Goal: Task Accomplishment & Management: Use online tool/utility

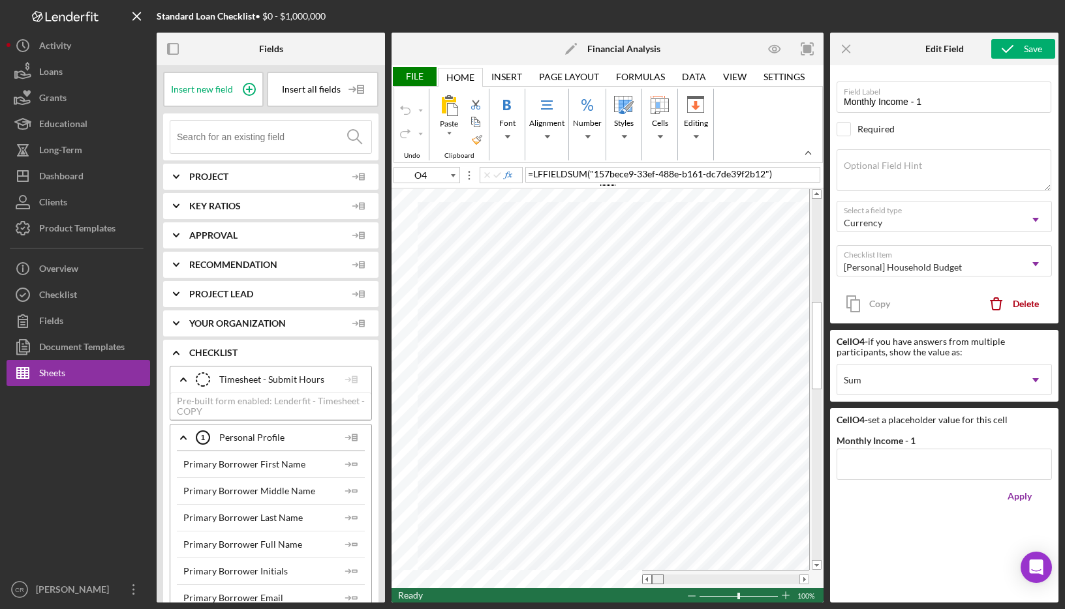
click at [627, 576] on tr at bounding box center [600, 579] width 418 height 18
type input "A36"
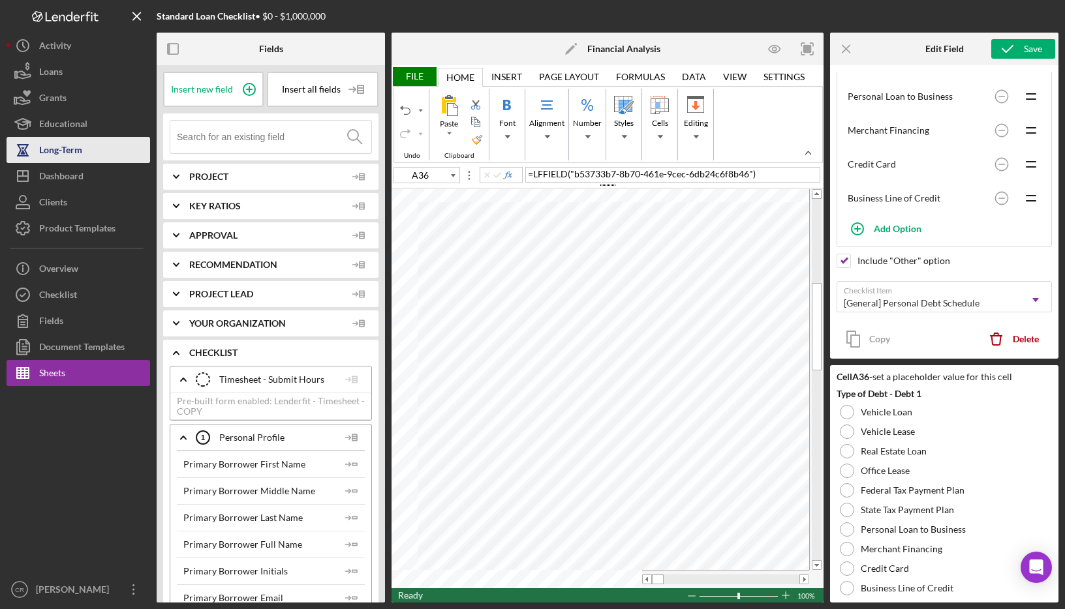
scroll to position [41, 0]
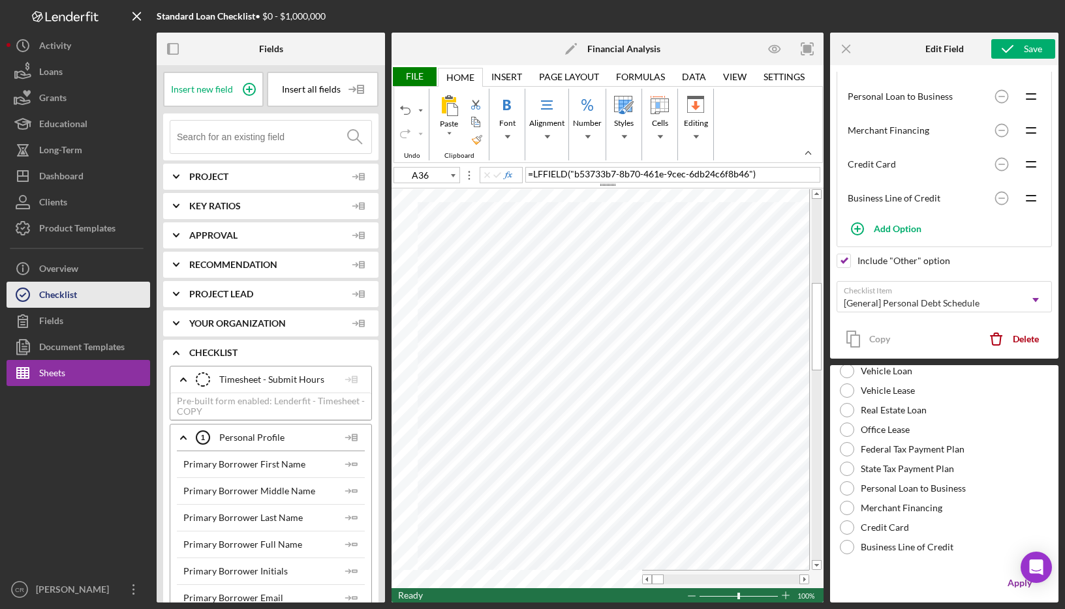
click at [72, 296] on div "Checklist" at bounding box center [58, 296] width 38 height 29
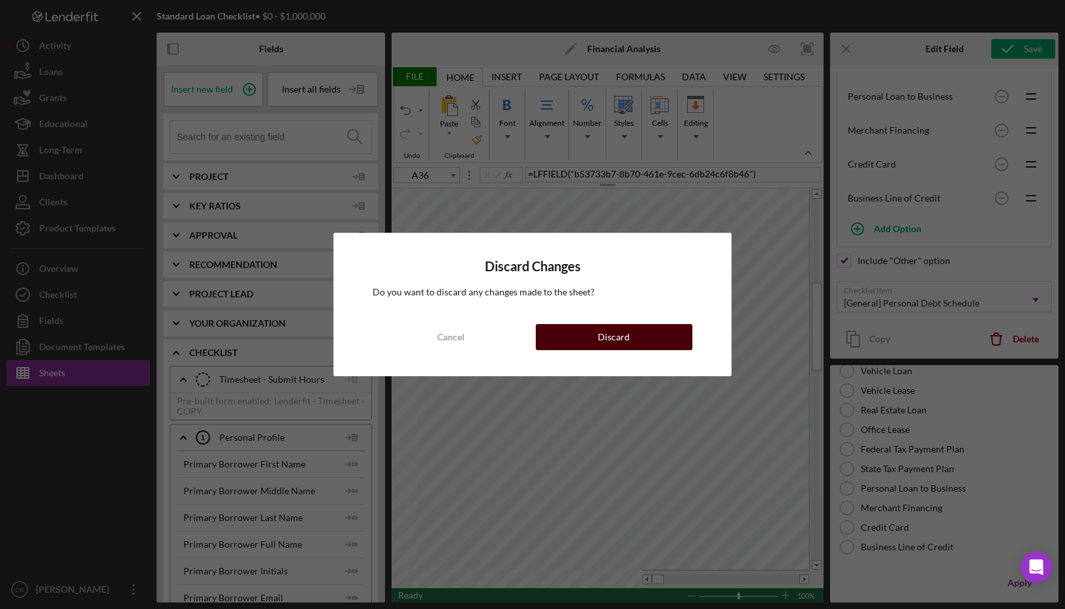
click at [596, 343] on button "Discard" at bounding box center [614, 337] width 157 height 26
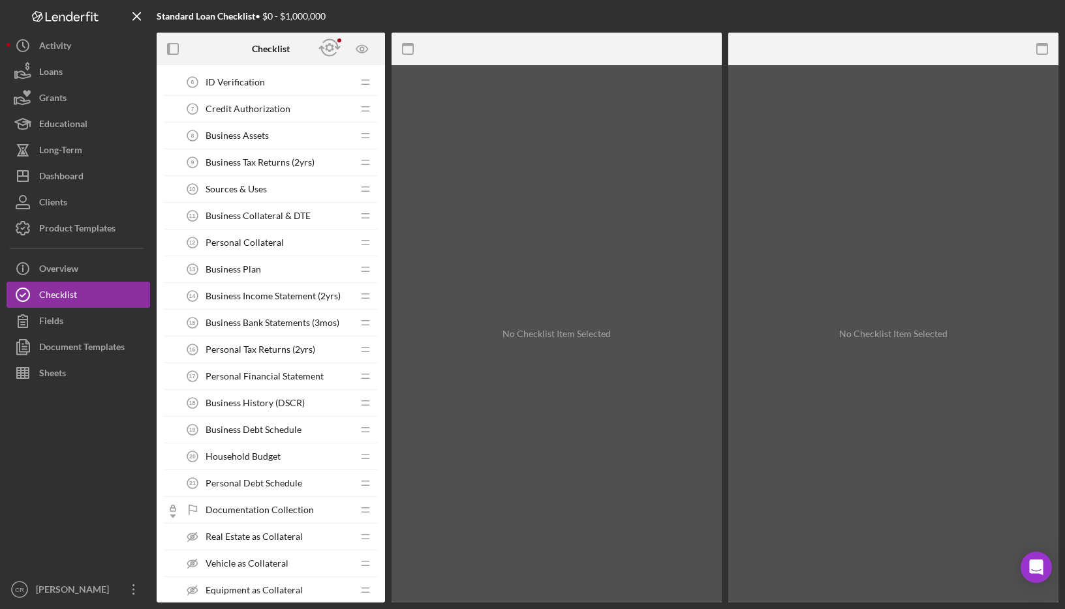
scroll to position [643, 0]
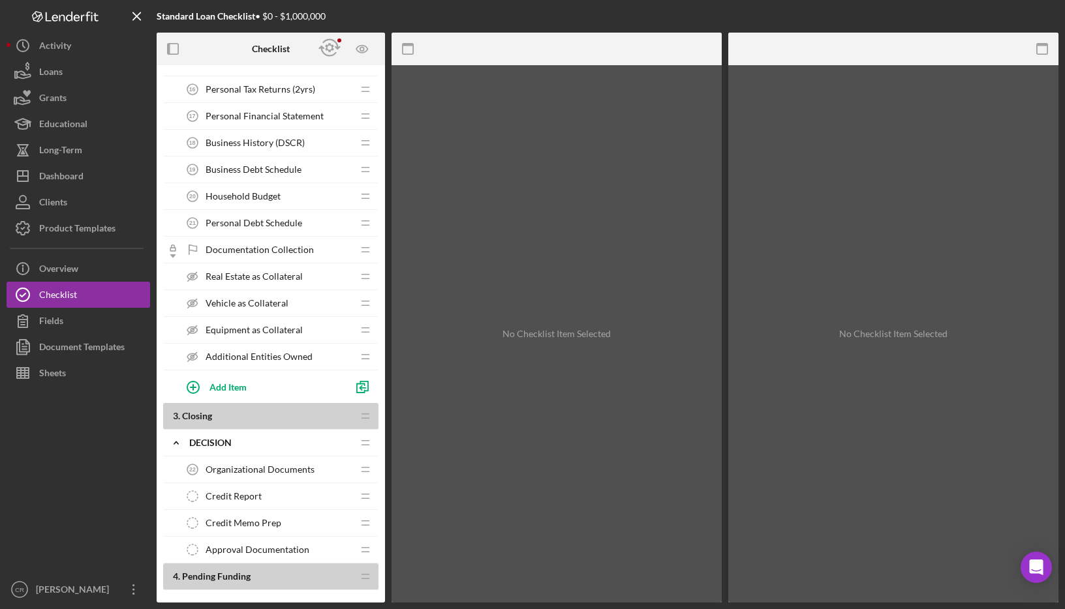
click at [259, 222] on span "Personal Debt Schedule" at bounding box center [254, 223] width 97 height 10
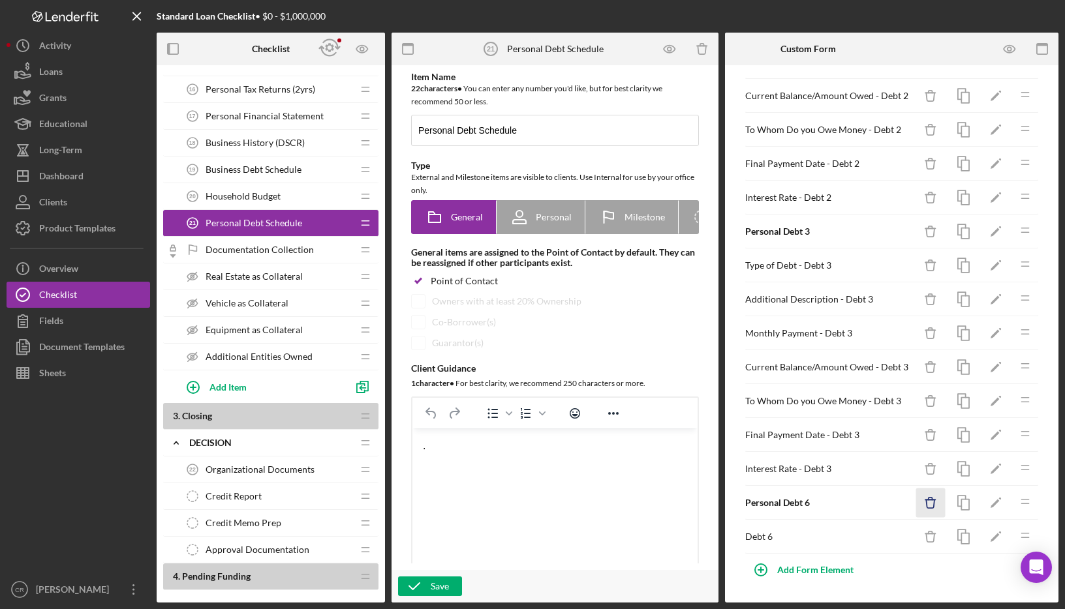
click at [925, 501] on icon "Icon/Delete" at bounding box center [930, 503] width 29 height 29
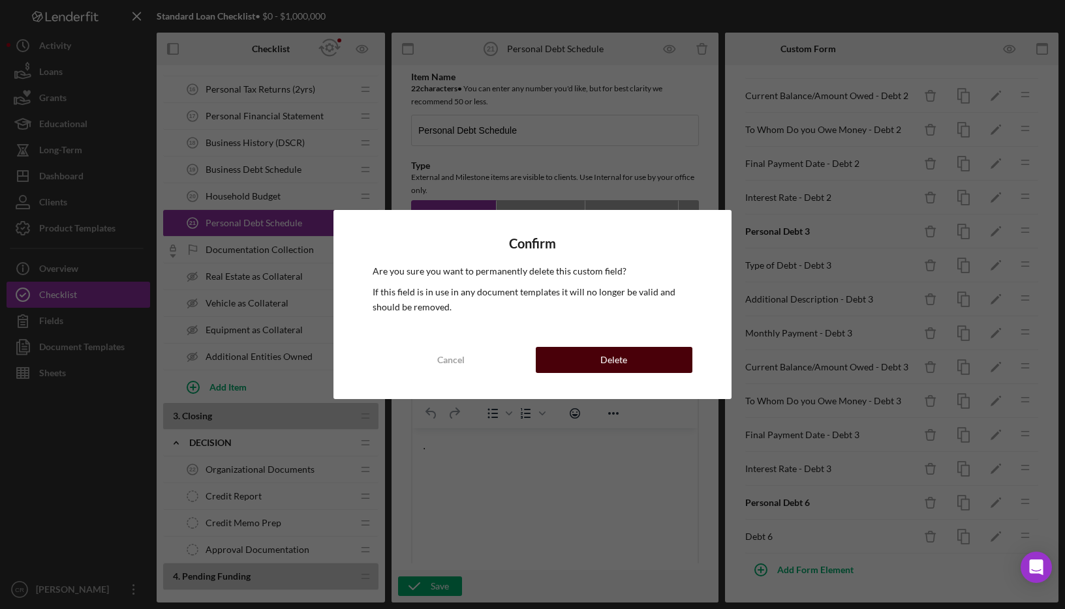
click at [660, 363] on button "Delete" at bounding box center [614, 360] width 157 height 26
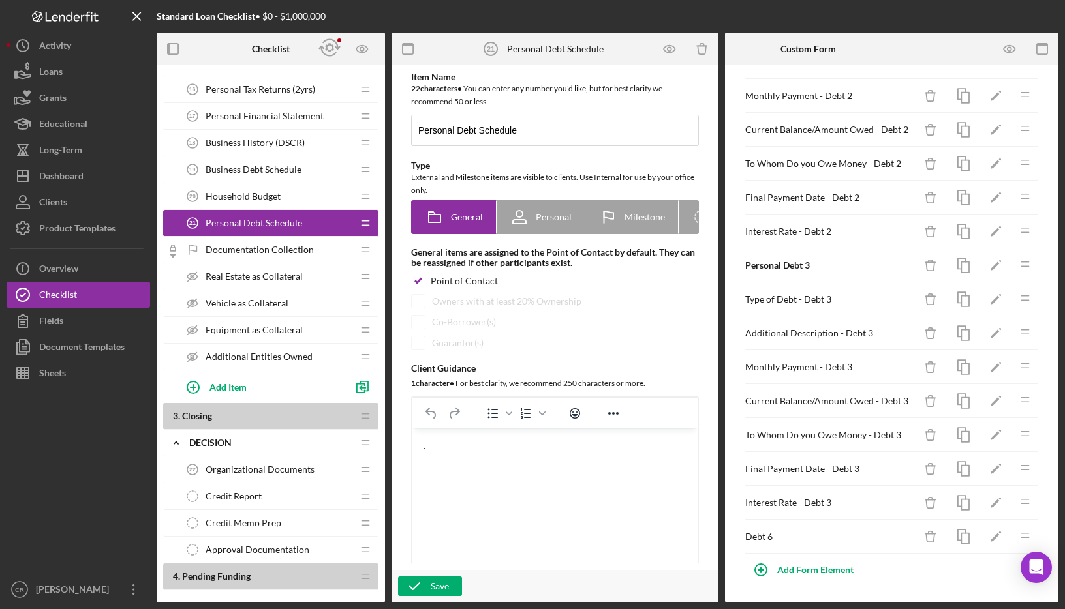
scroll to position [447, 0]
click at [923, 538] on icon "Icon/Delete" at bounding box center [930, 537] width 29 height 29
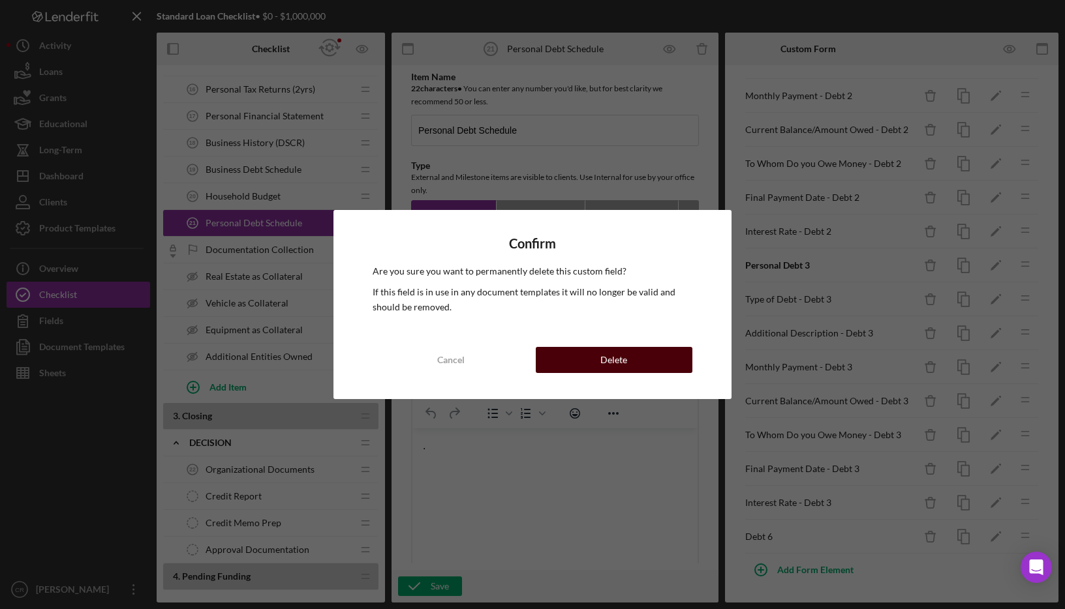
click at [652, 354] on button "Delete" at bounding box center [614, 360] width 157 height 26
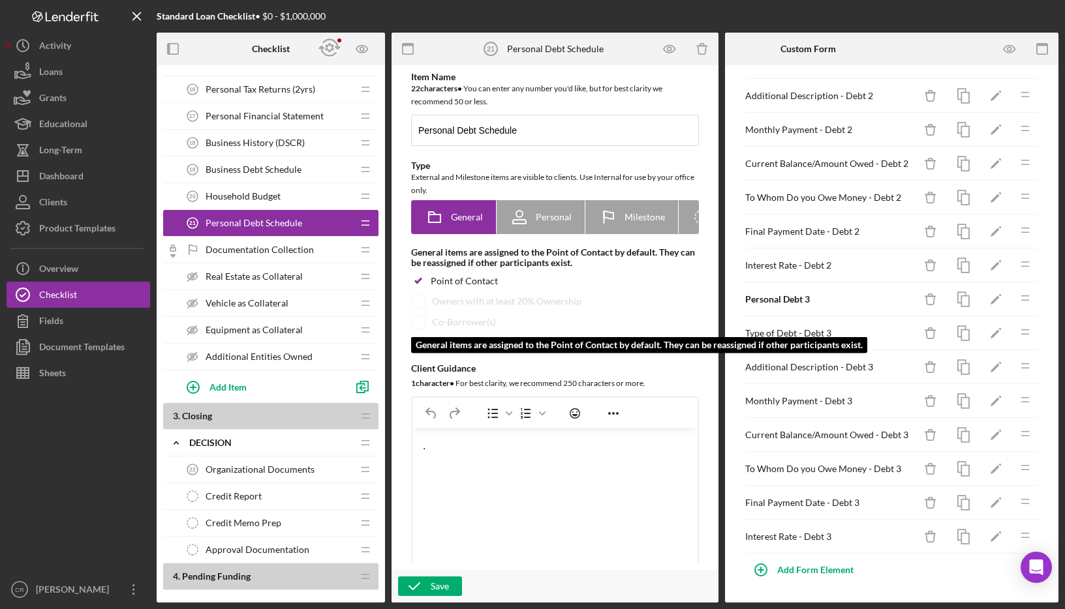
scroll to position [413, 0]
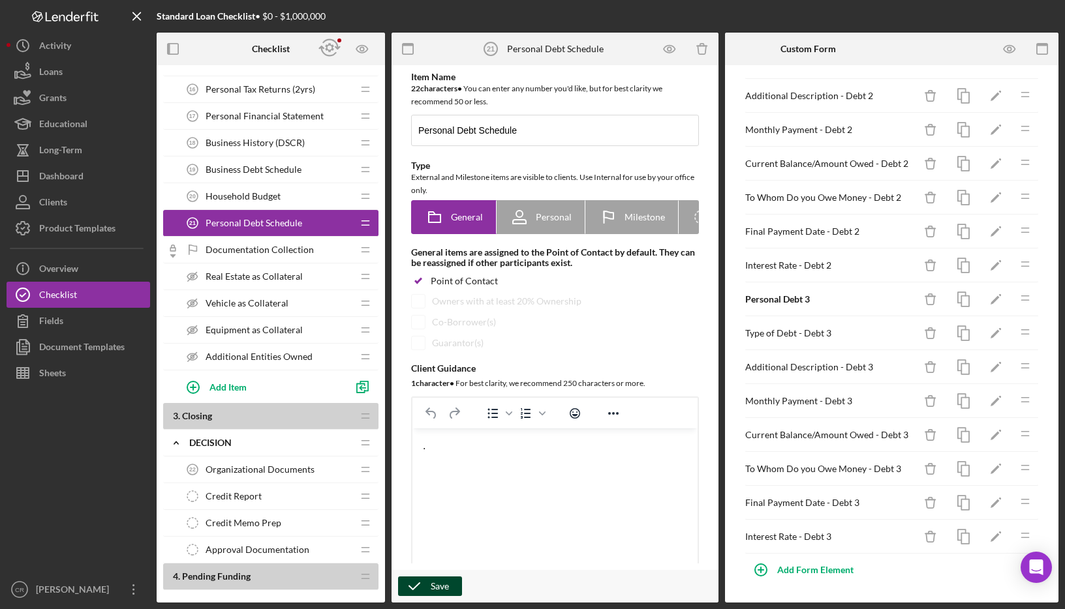
click at [452, 581] on button "Save" at bounding box center [430, 587] width 64 height 20
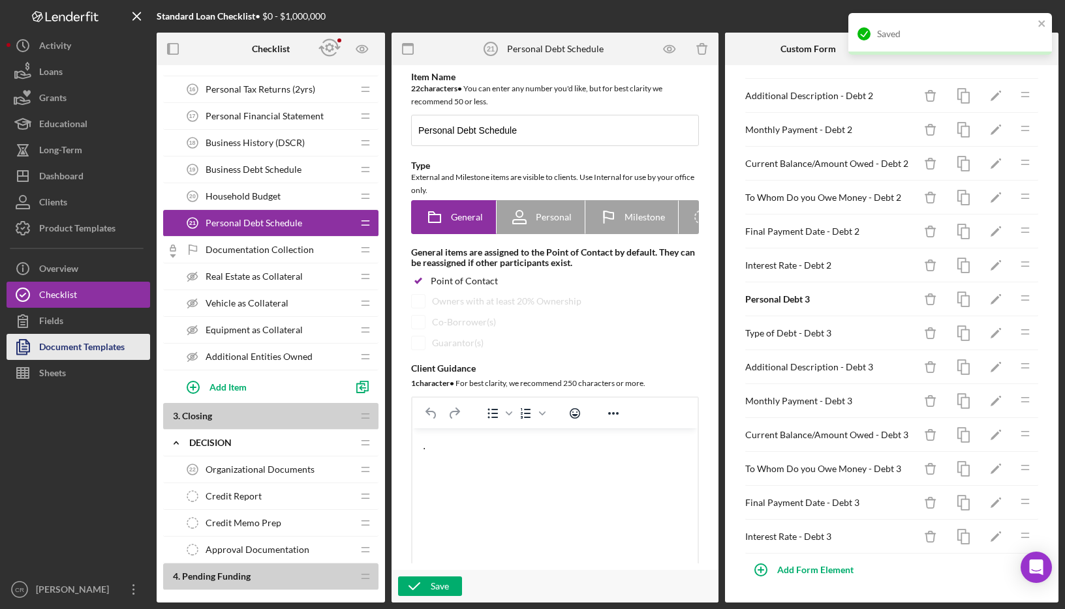
click at [61, 342] on div "Document Templates" at bounding box center [81, 348] width 85 height 29
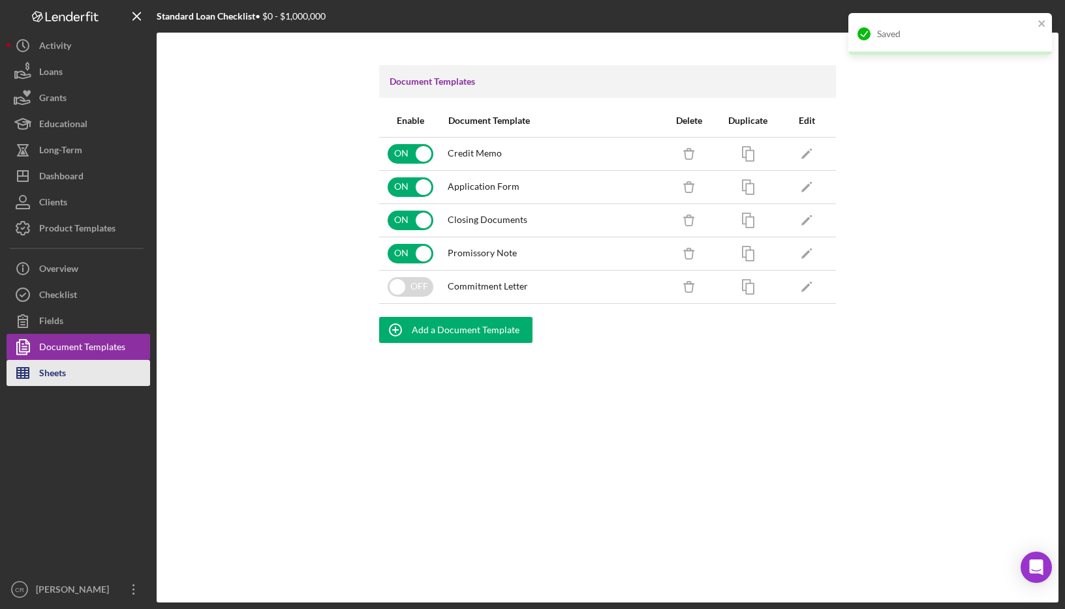
click at [82, 381] on button "Sheets" at bounding box center [79, 373] width 144 height 26
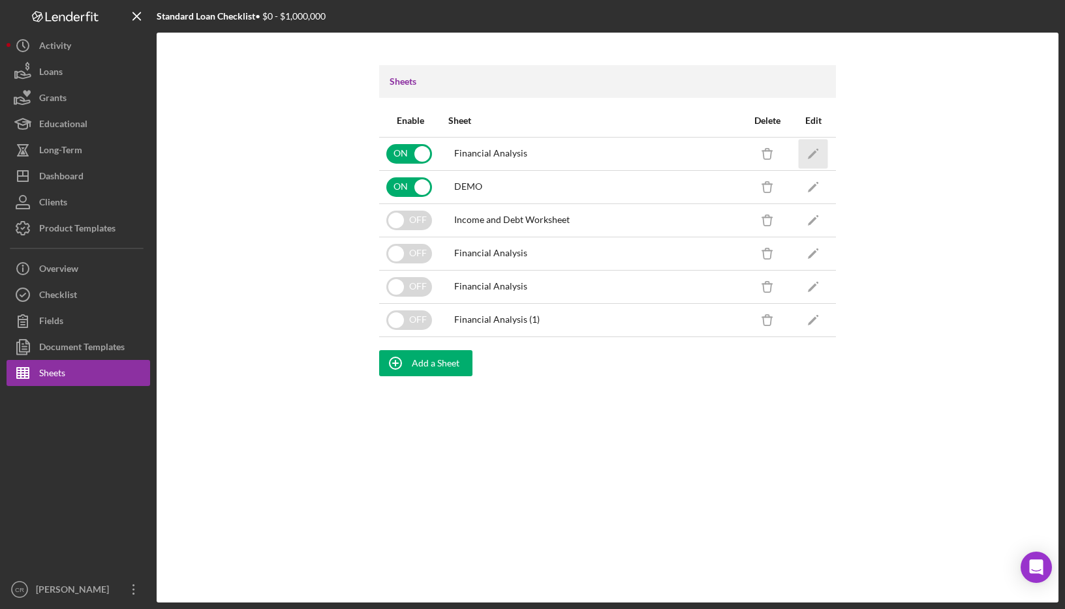
click at [814, 149] on icon "Icon/Edit" at bounding box center [813, 153] width 29 height 29
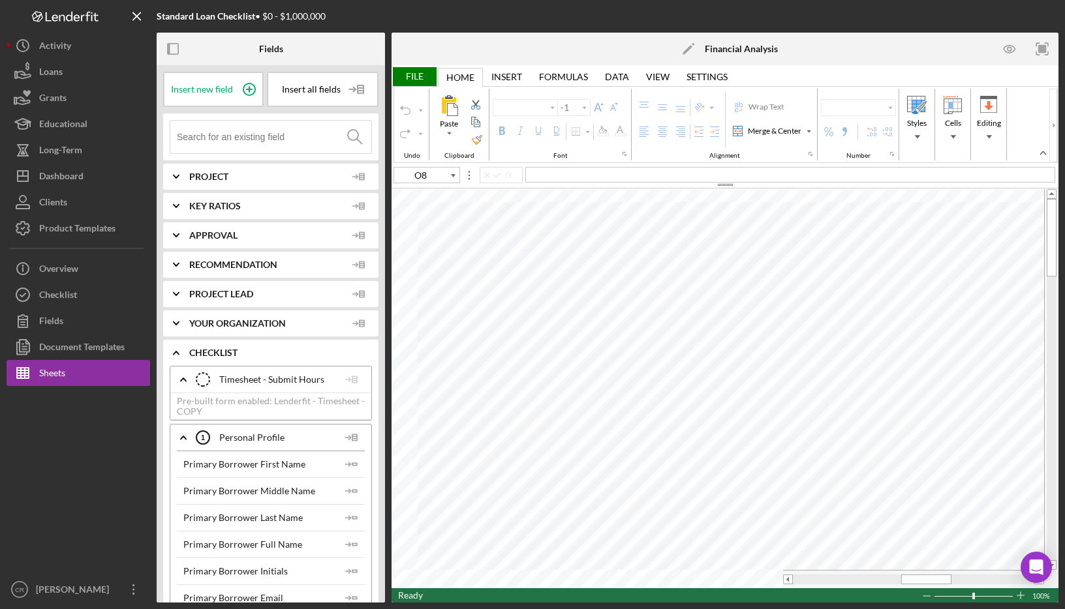
type input "Calibri"
type input "11"
click at [812, 580] on div at bounding box center [913, 580] width 241 height 10
click at [748, 582] on tr at bounding box center [717, 579] width 652 height 18
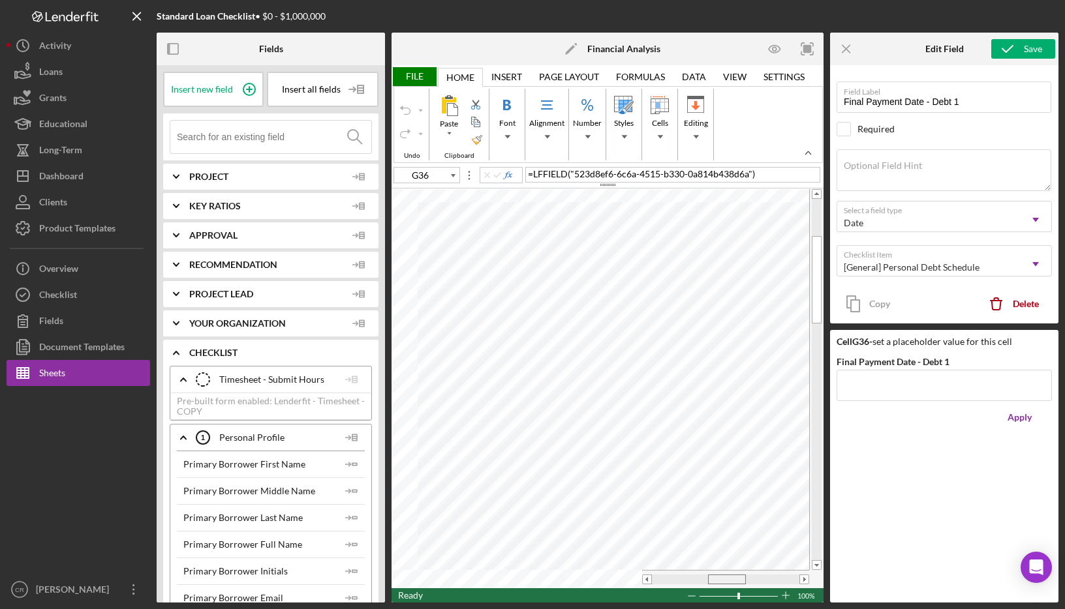
drag, startPoint x: 666, startPoint y: 581, endPoint x: 722, endPoint y: 572, distance: 56.8
click at [722, 572] on div at bounding box center [725, 579] width 167 height 18
click at [621, 574] on tr at bounding box center [600, 579] width 418 height 18
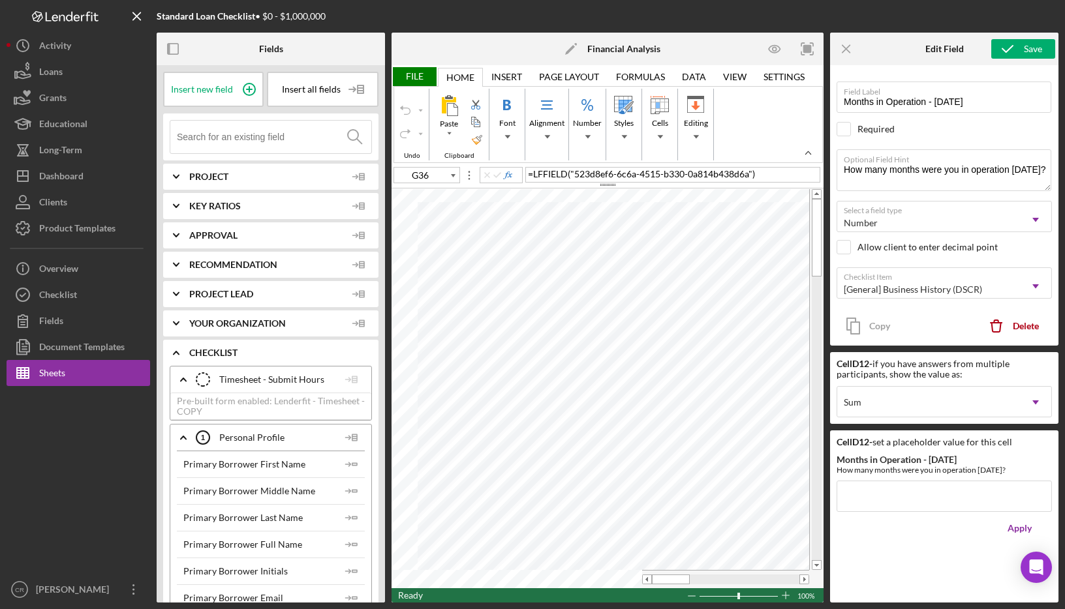
type input "H33"
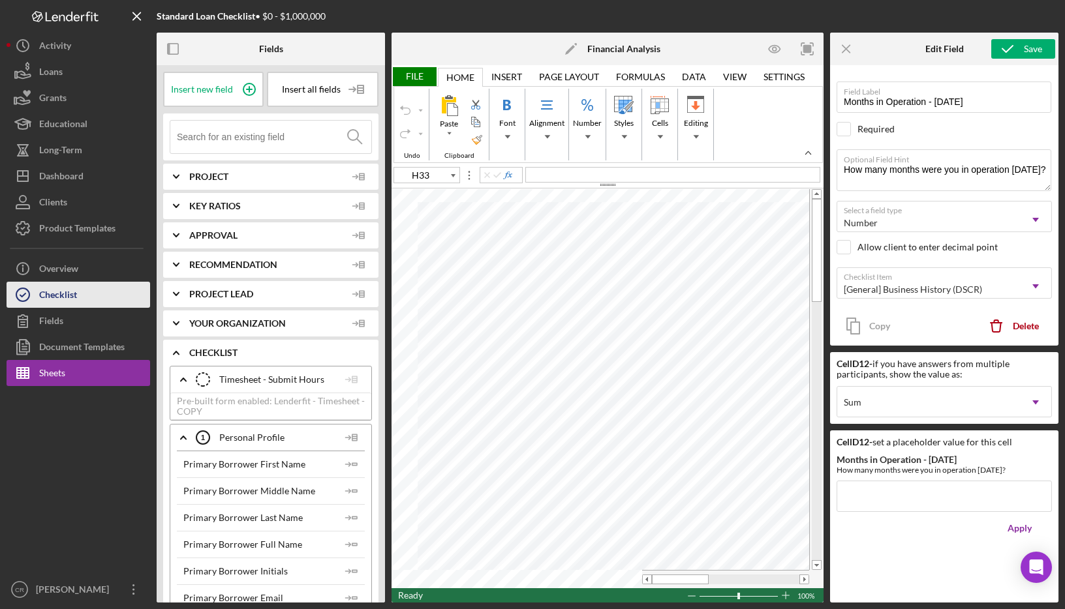
click at [65, 296] on div "Checklist" at bounding box center [58, 296] width 38 height 29
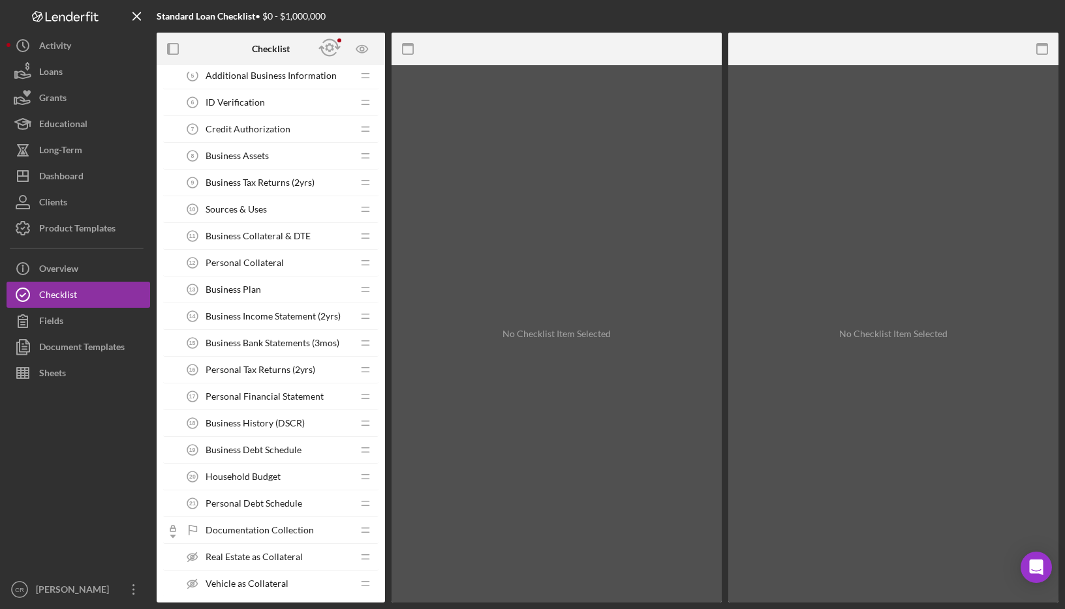
scroll to position [363, 0]
click at [245, 442] on div "Business Debt Schedule 19 Business Debt Schedule" at bounding box center [265, 450] width 173 height 26
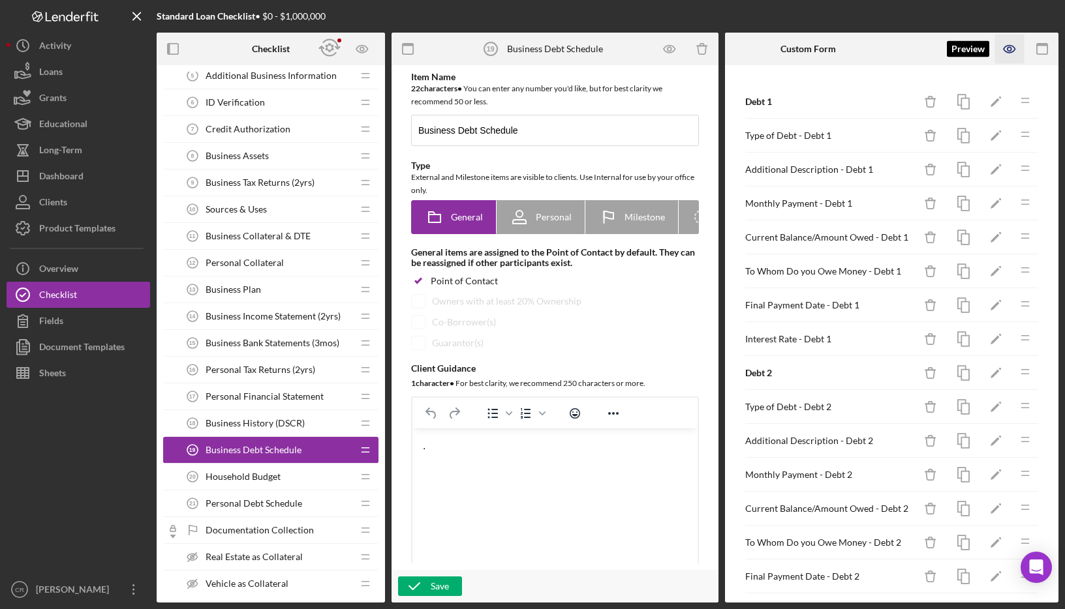
click at [1009, 50] on icon "button" at bounding box center [1009, 49] width 29 height 29
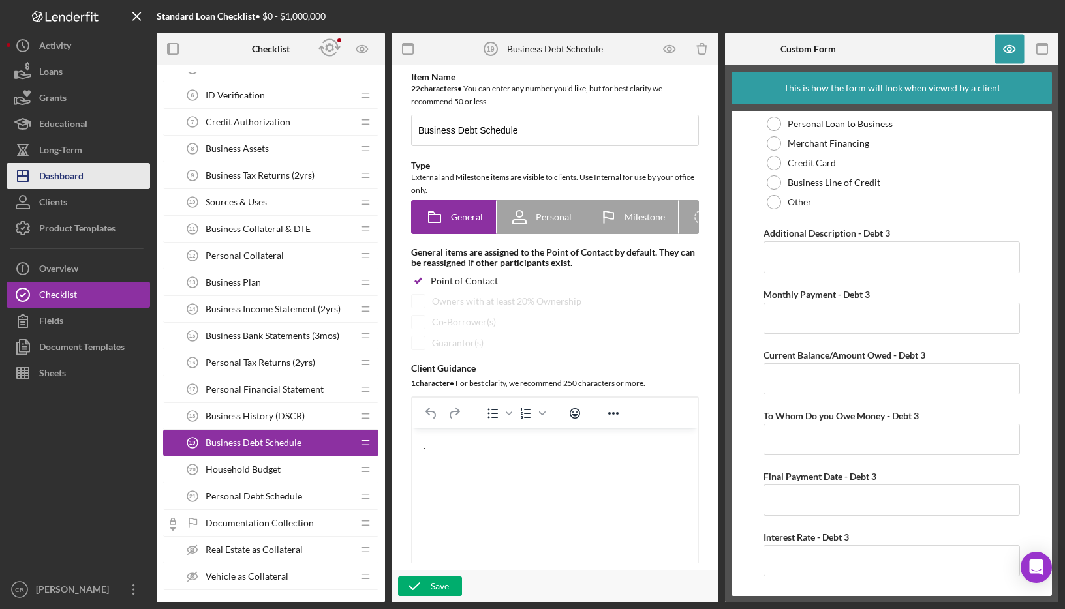
scroll to position [369, 0]
click at [268, 225] on span "Business Collateral & DTE" at bounding box center [258, 229] width 105 height 10
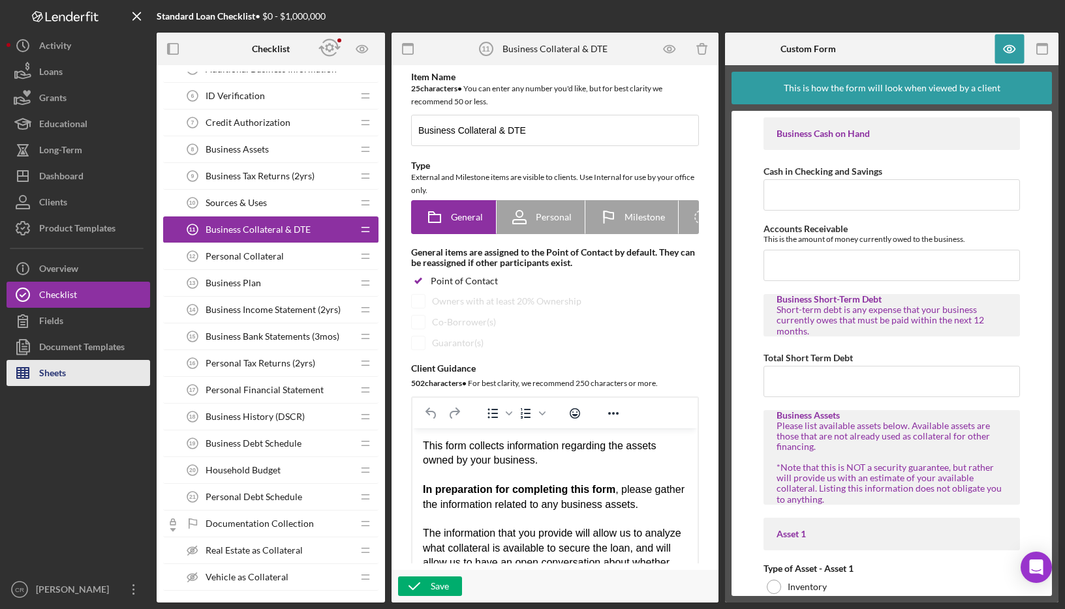
click at [50, 374] on div "Sheets" at bounding box center [52, 374] width 27 height 29
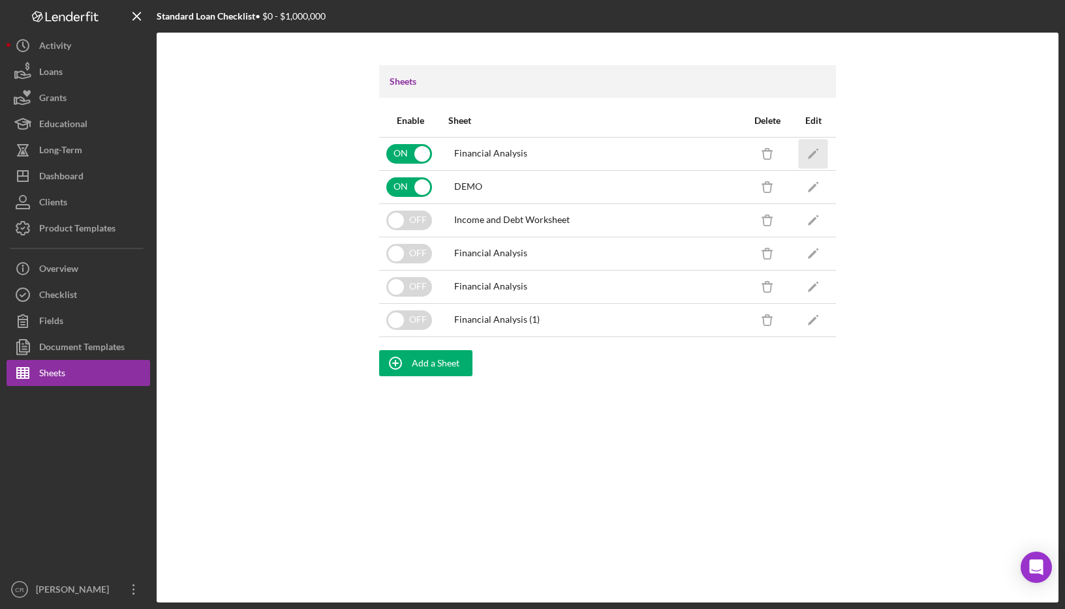
click at [818, 153] on icon "Icon/Edit" at bounding box center [813, 153] width 29 height 29
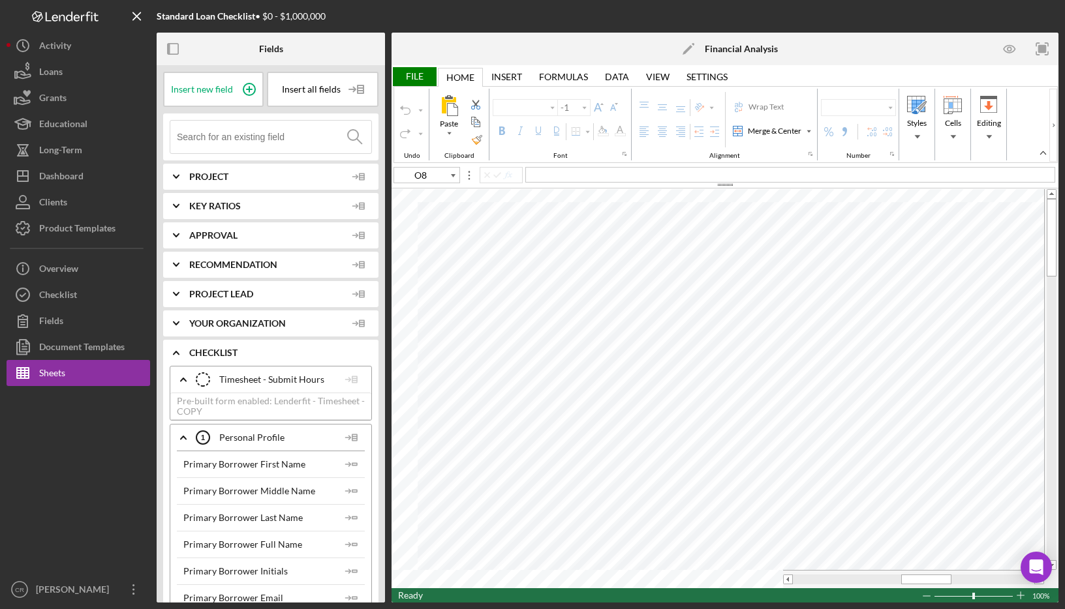
type input "Calibri"
type input "11"
type input "D4"
type input "Lato"
type input "10.5"
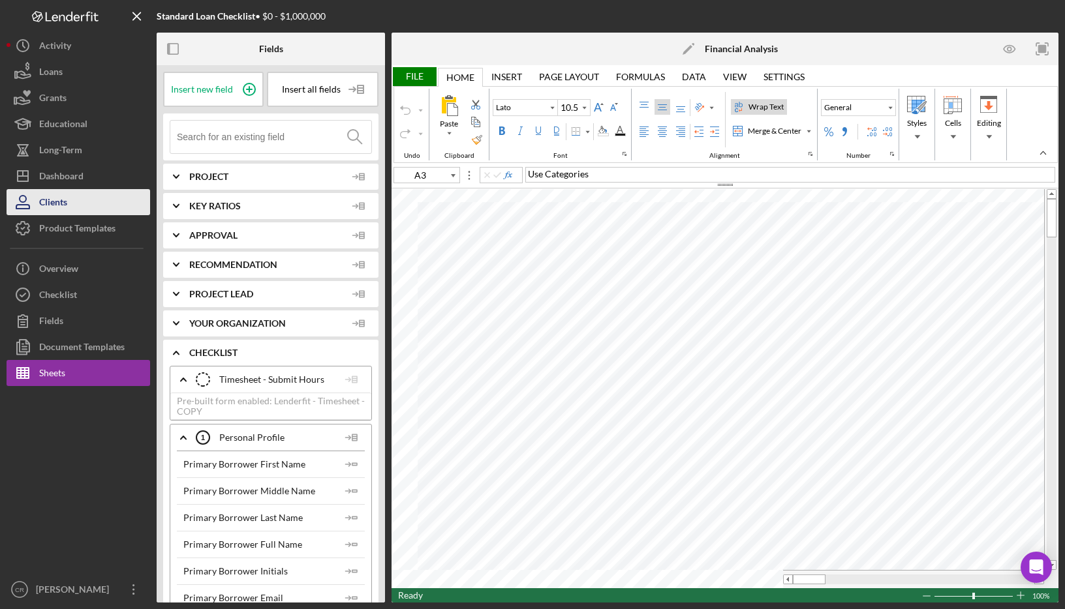
type input "A4"
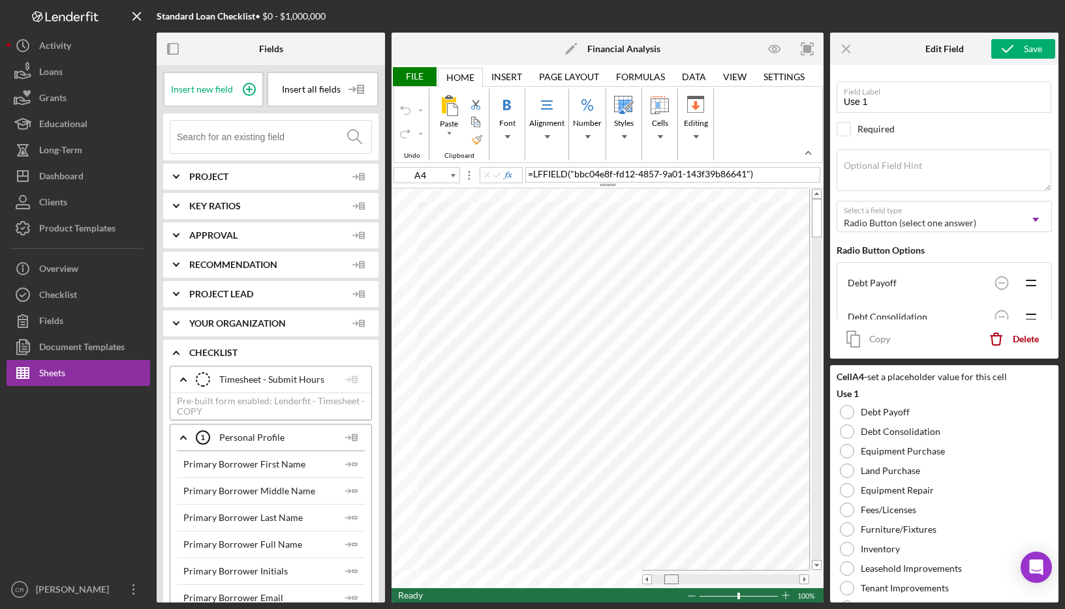
drag, startPoint x: 658, startPoint y: 579, endPoint x: 670, endPoint y: 579, distance: 12.4
click at [670, 579] on span at bounding box center [671, 580] width 8 height 8
click at [619, 576] on tr at bounding box center [600, 579] width 418 height 18
drag, startPoint x: 660, startPoint y: 579, endPoint x: 673, endPoint y: 578, distance: 13.1
click at [673, 578] on span at bounding box center [672, 580] width 8 height 8
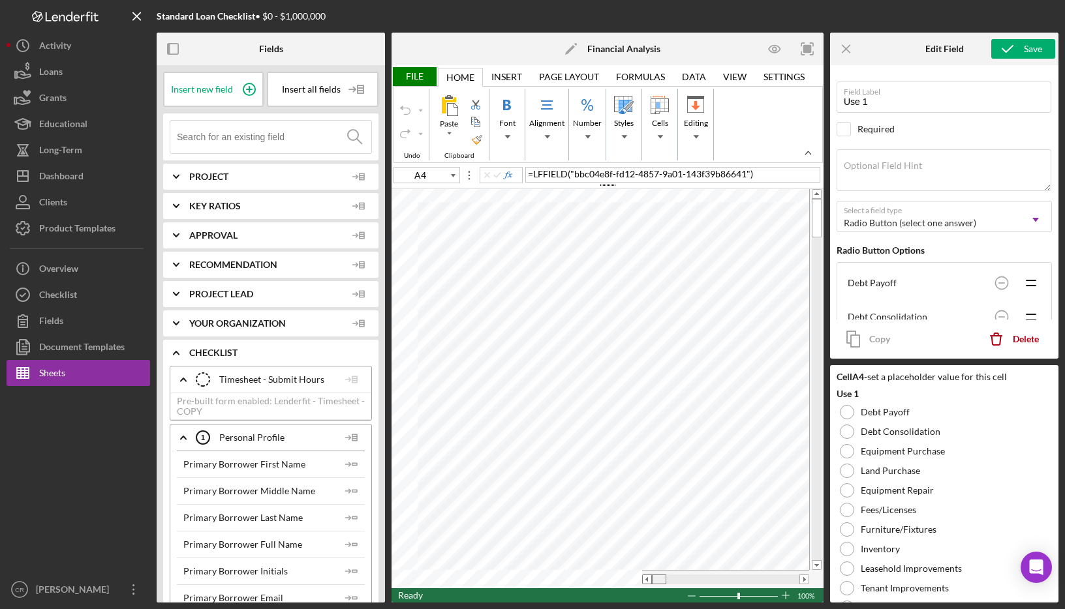
click at [641, 577] on tr at bounding box center [600, 579] width 418 height 18
click at [100, 191] on button "Clients" at bounding box center [79, 202] width 144 height 26
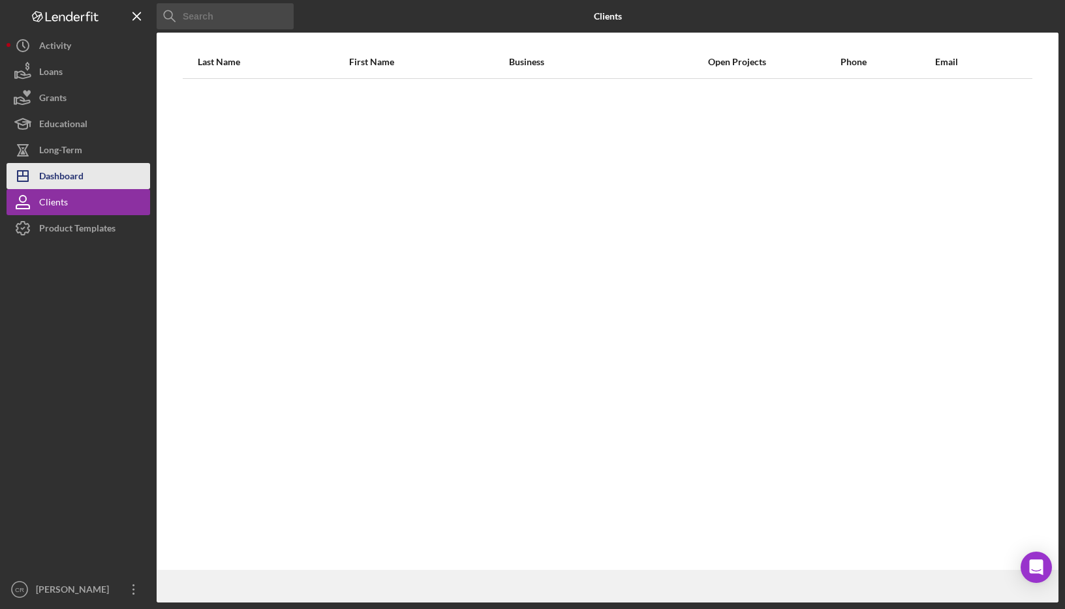
click at [100, 178] on button "Icon/Dashboard Dashboard" at bounding box center [79, 176] width 144 height 26
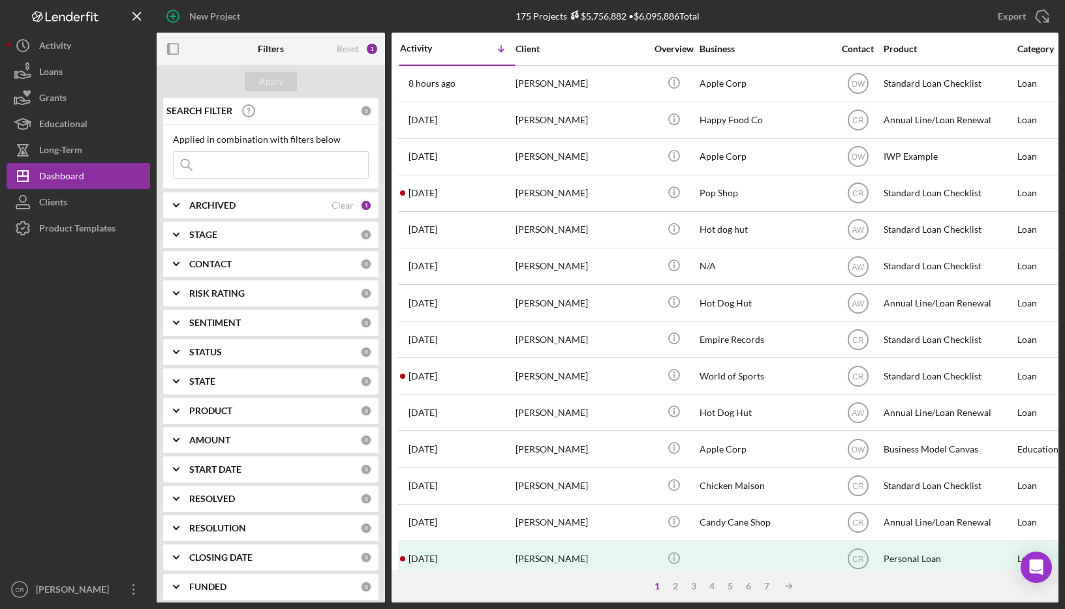
click at [280, 170] on input at bounding box center [271, 165] width 194 height 26
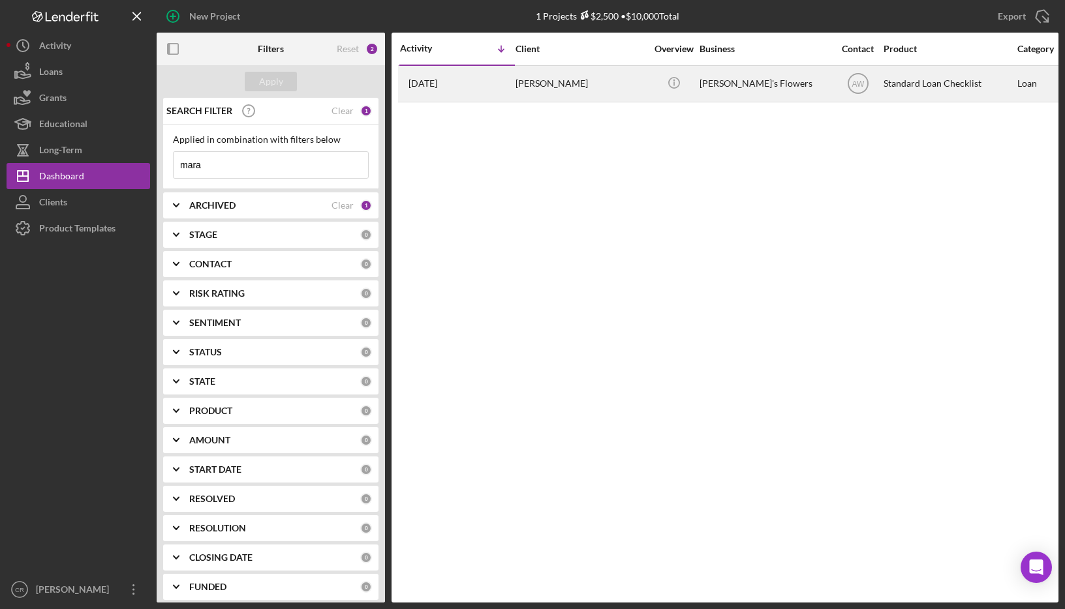
type input "mara"
click at [572, 90] on div "[PERSON_NAME]" at bounding box center [580, 84] width 130 height 35
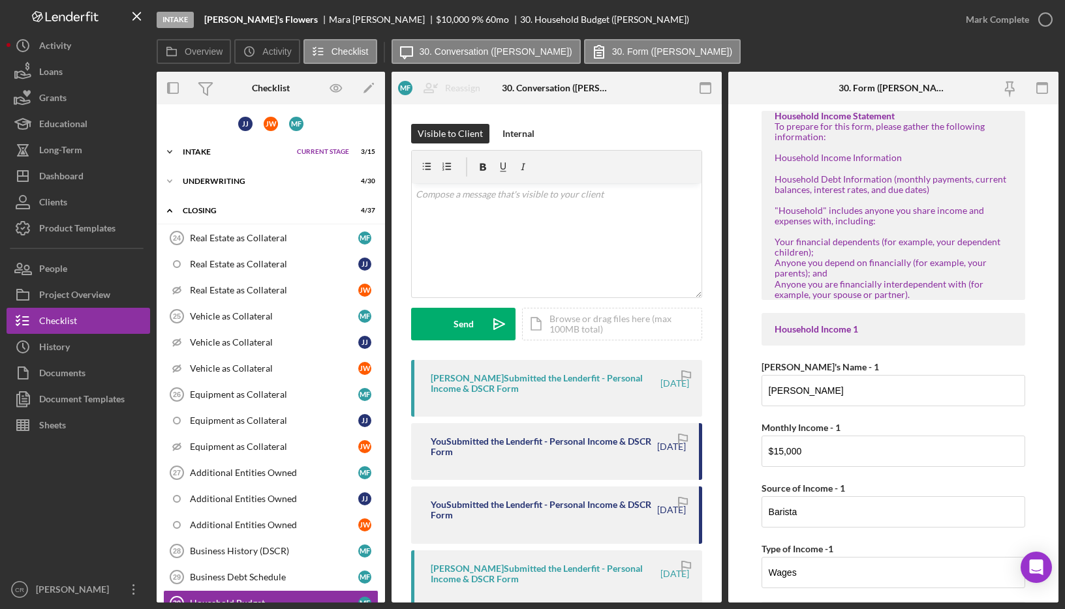
click at [196, 155] on div "Intake" at bounding box center [237, 152] width 108 height 8
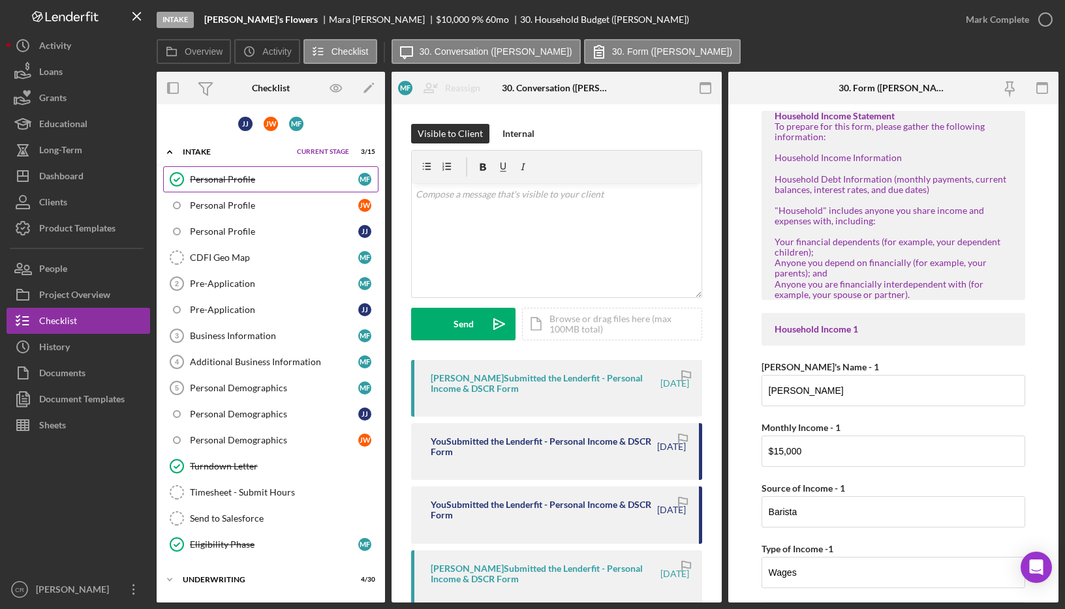
click at [236, 182] on div "Personal Profile" at bounding box center [274, 179] width 168 height 10
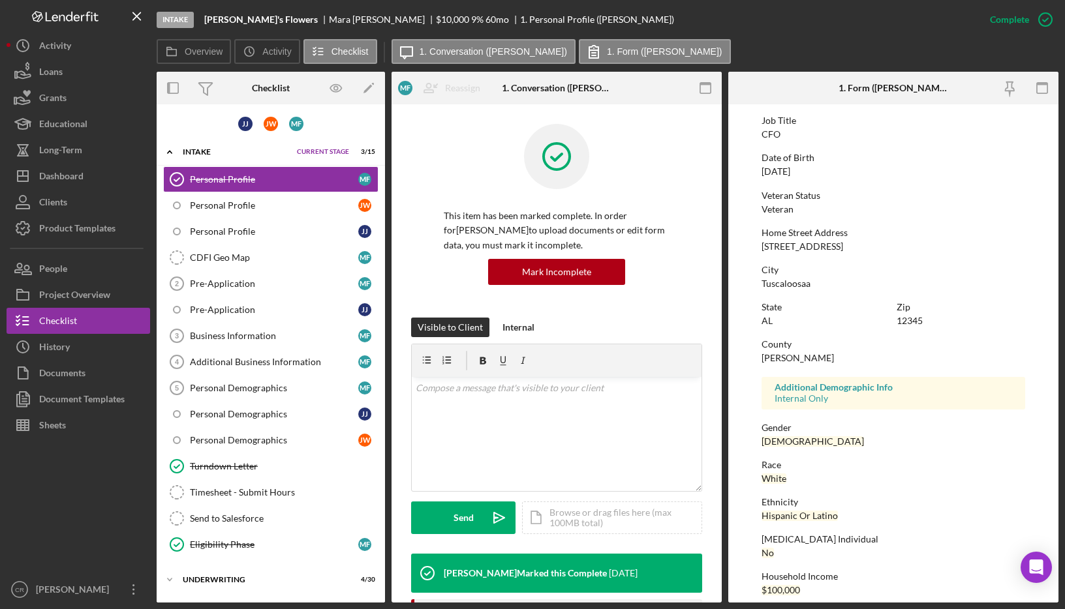
scroll to position [110, 0]
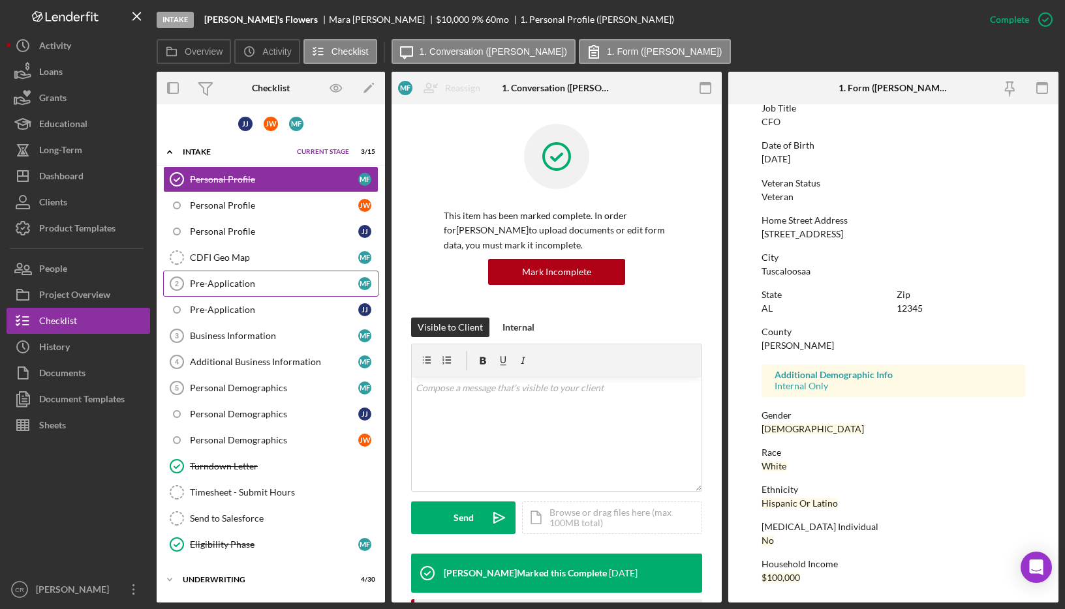
click at [245, 286] on div "Pre-Application" at bounding box center [274, 284] width 168 height 10
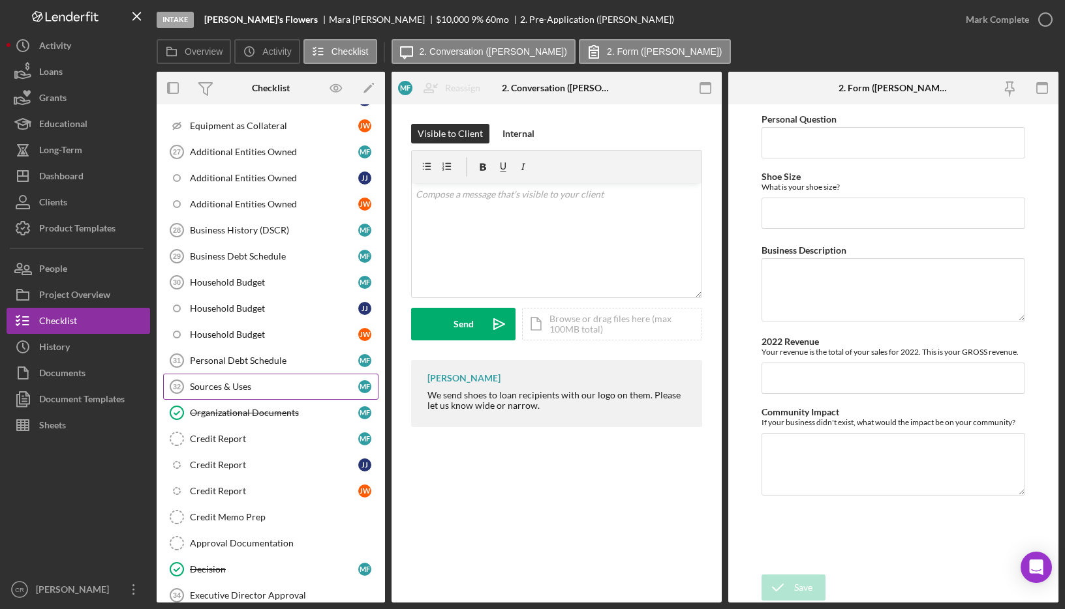
scroll to position [720, 0]
click at [249, 387] on div "Sources & Uses" at bounding box center [274, 387] width 168 height 10
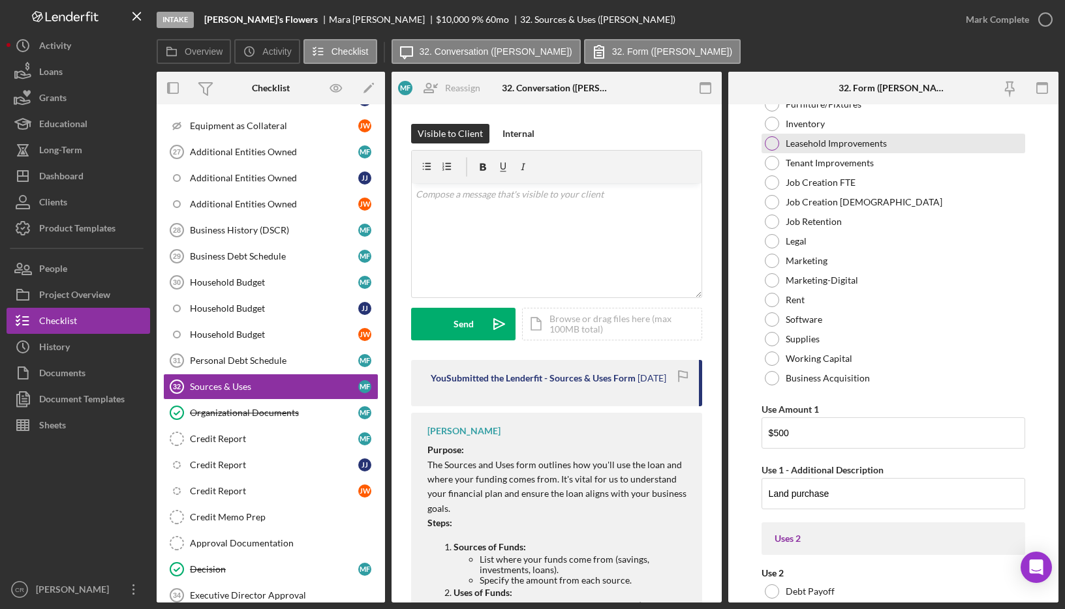
scroll to position [502, 0]
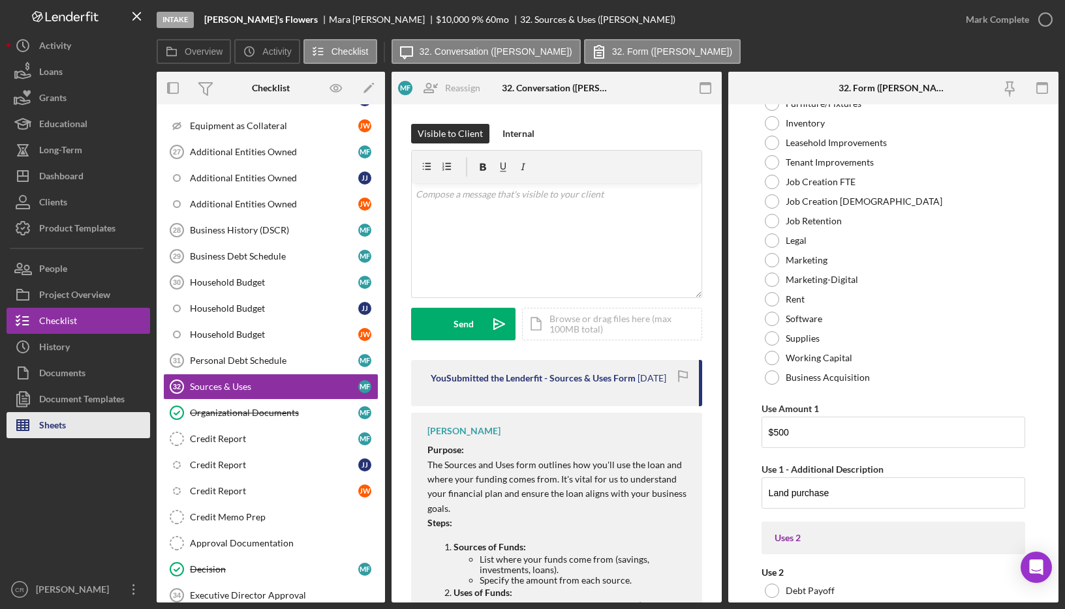
click at [52, 420] on div "Sheets" at bounding box center [52, 426] width 27 height 29
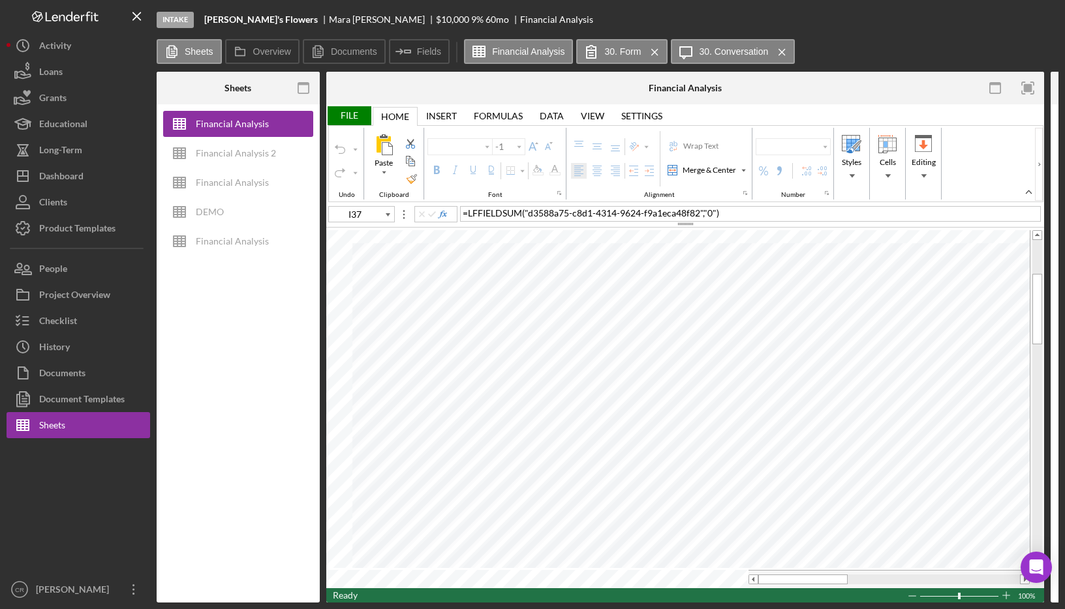
type input "Calibri"
type input "11"
type input "B10"
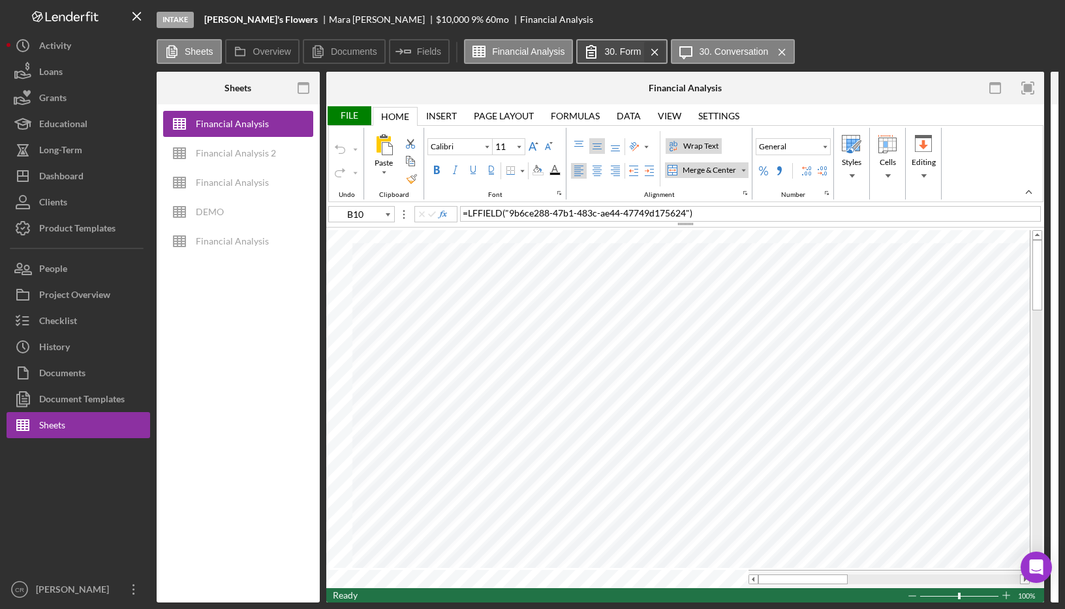
click at [657, 55] on icon "Icon/Menu Close" at bounding box center [654, 52] width 23 height 33
click at [683, 50] on icon "Icon/Menu Close" at bounding box center [687, 52] width 23 height 33
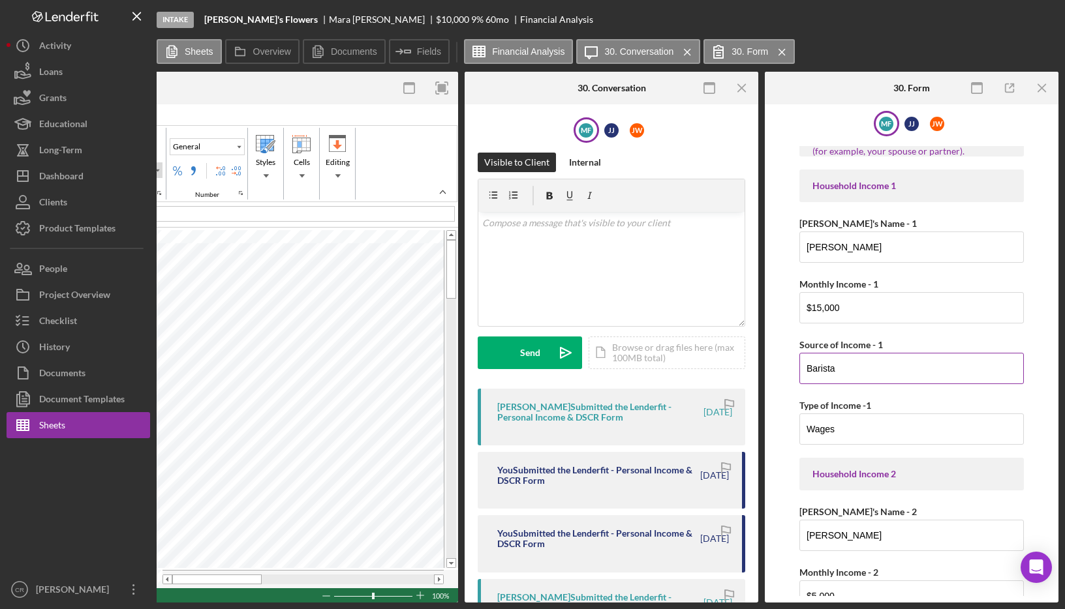
scroll to position [204, 0]
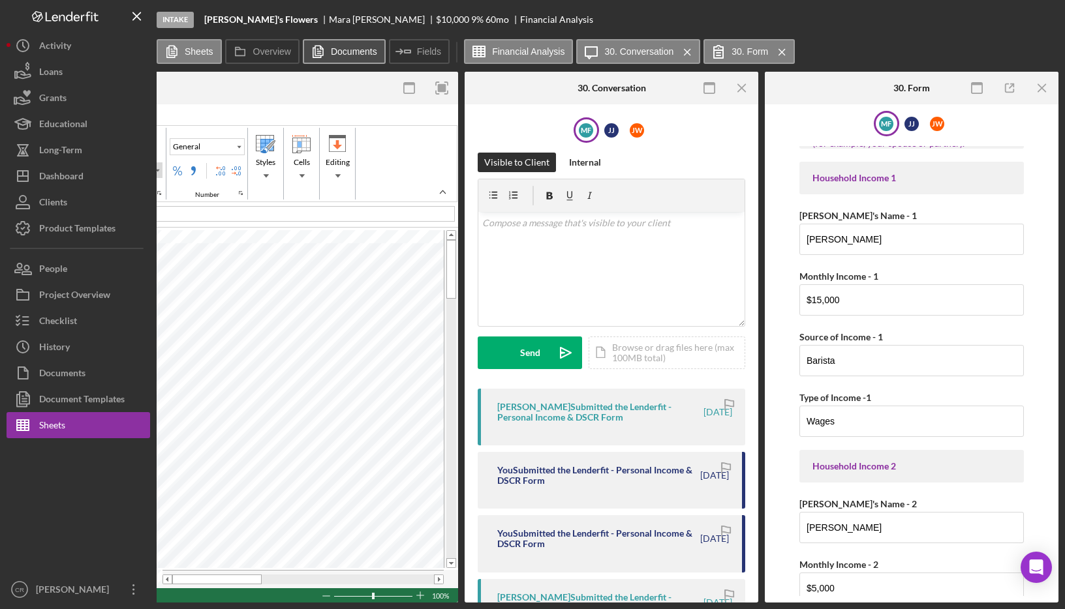
click at [358, 54] on label "Documents" at bounding box center [354, 51] width 46 height 10
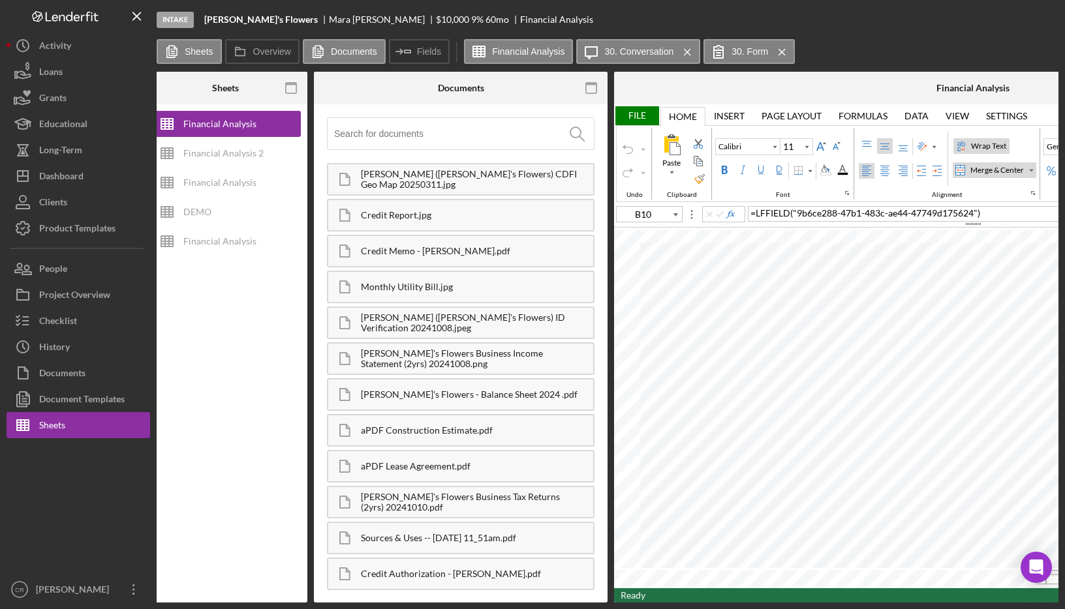
scroll to position [0, 10]
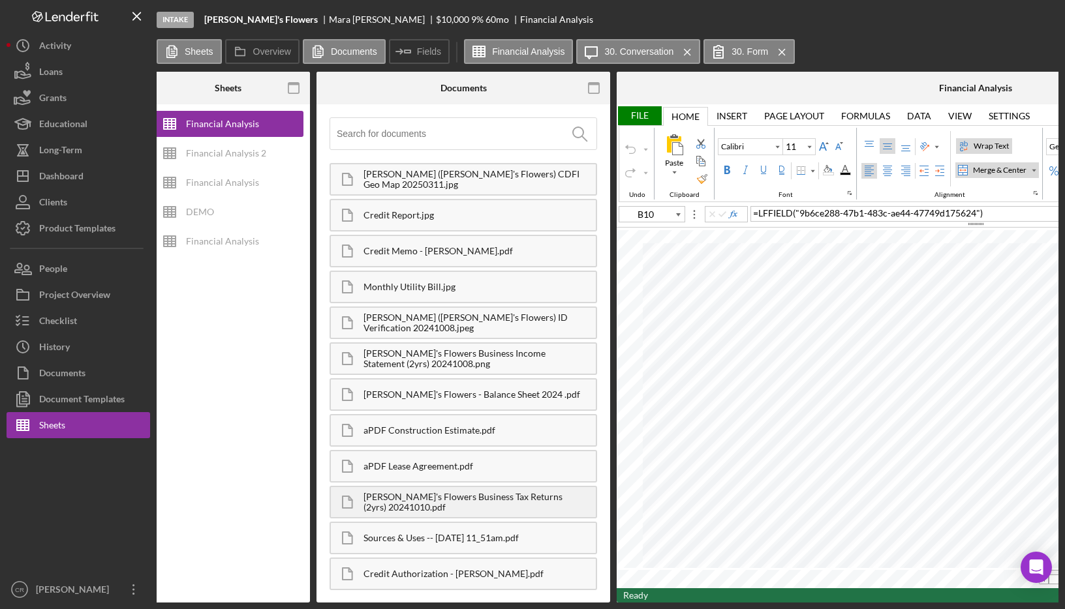
click at [453, 495] on div "[PERSON_NAME]'s Flowers Business Tax Returns (2yrs) 20241010.pdf" at bounding box center [479, 502] width 232 height 21
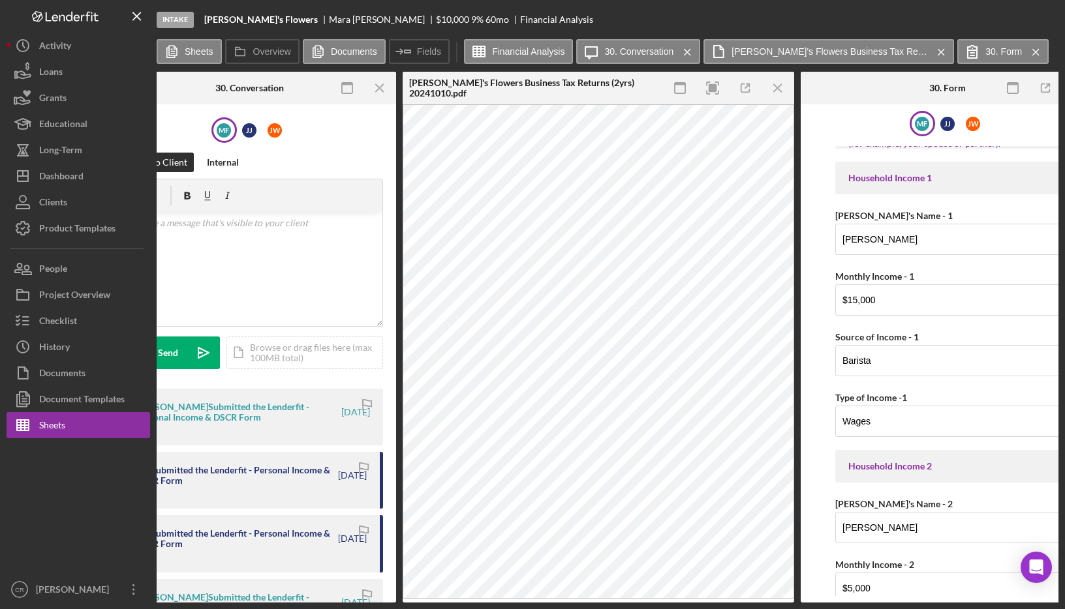
scroll to position [0, 1284]
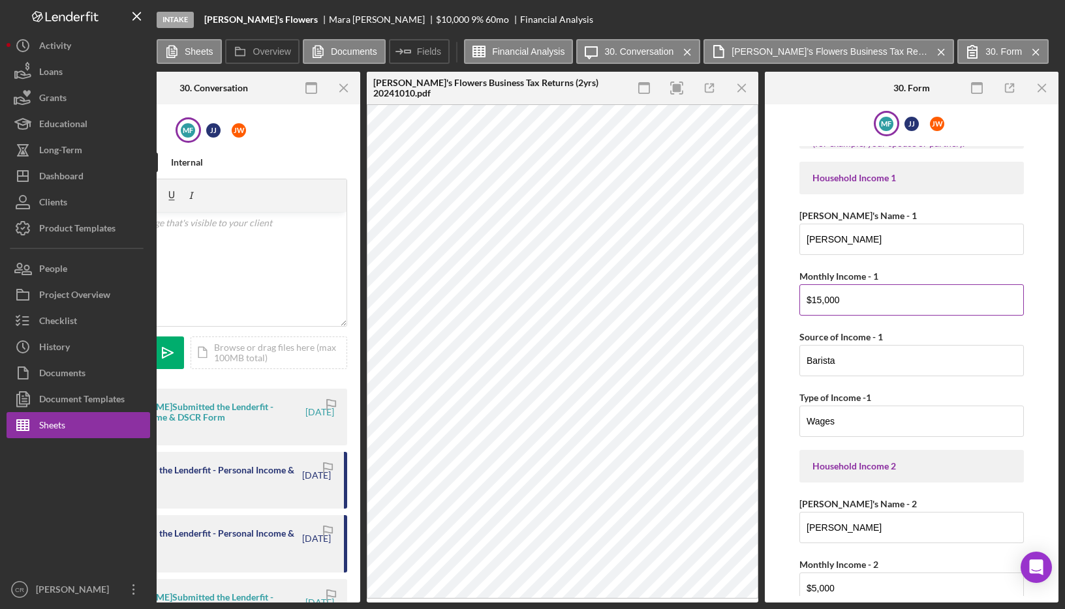
click at [863, 290] on input "$15,000" at bounding box center [911, 299] width 224 height 31
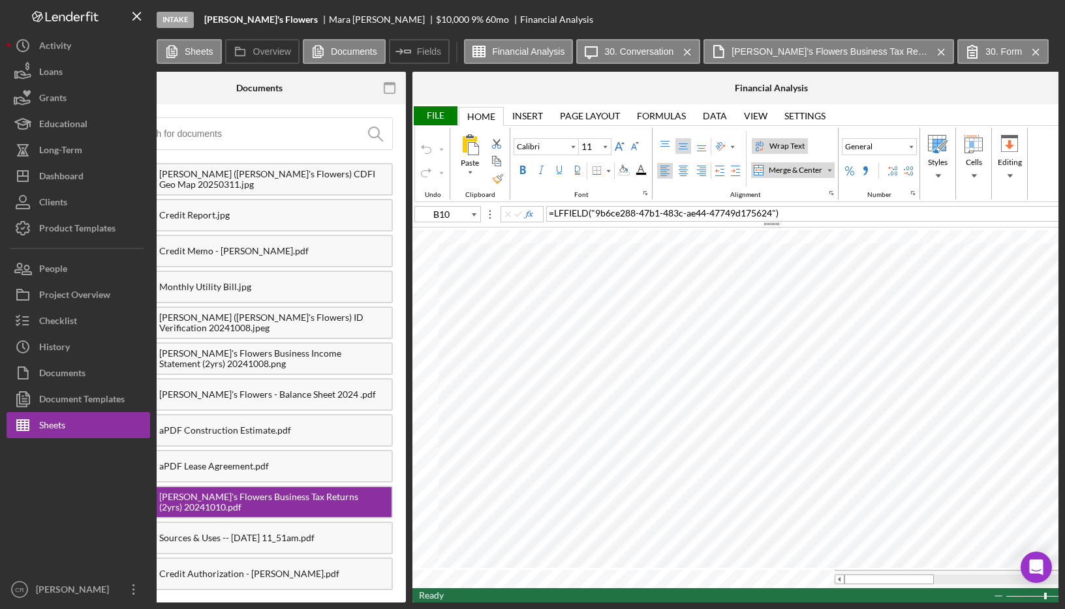
scroll to position [0, 133]
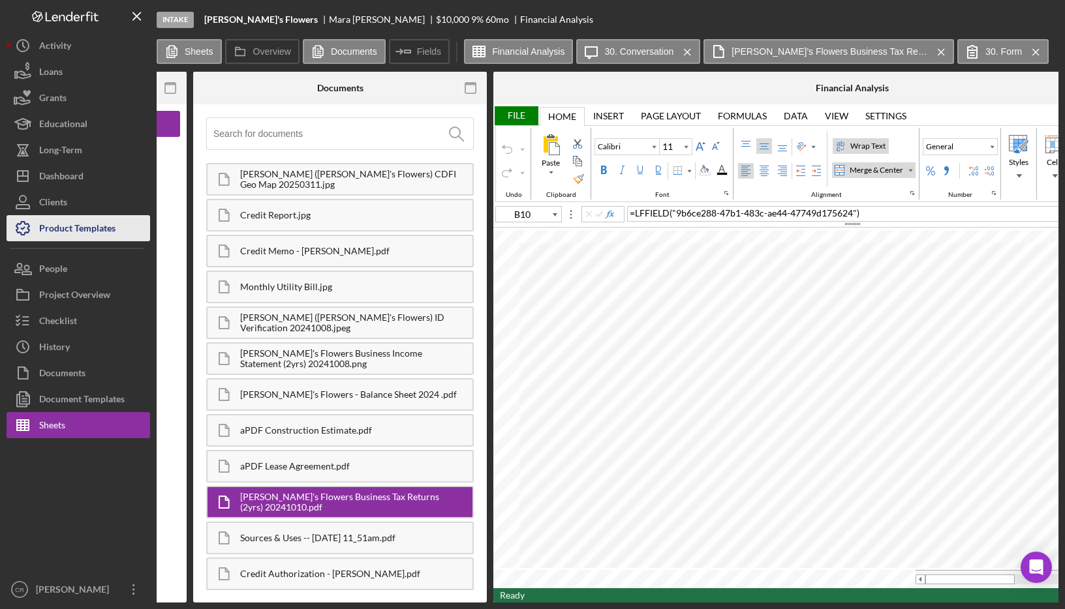
click at [90, 229] on div "Product Templates" at bounding box center [77, 229] width 76 height 29
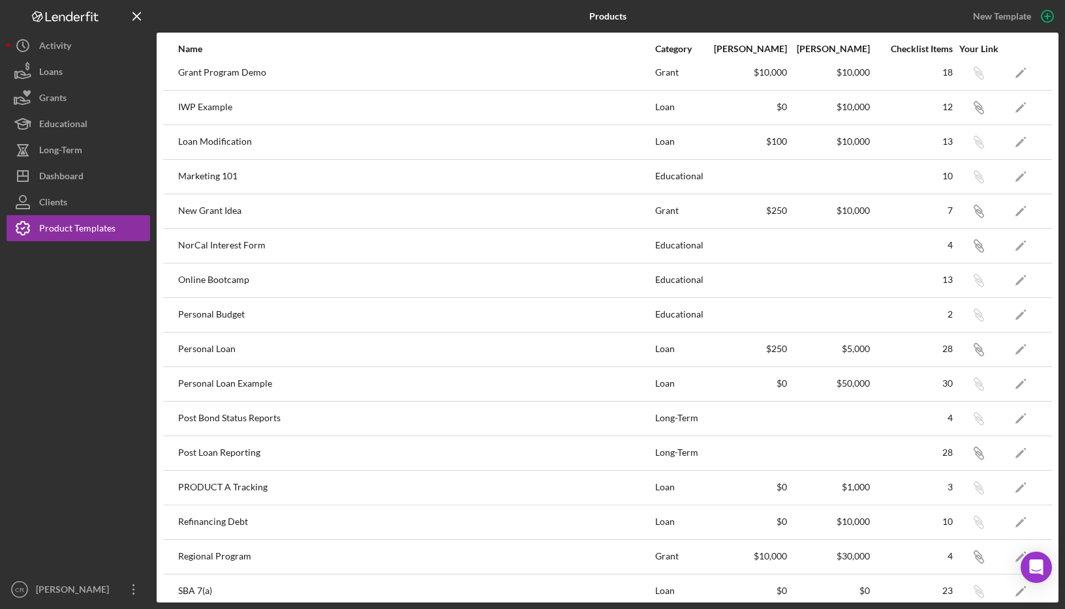
scroll to position [576, 0]
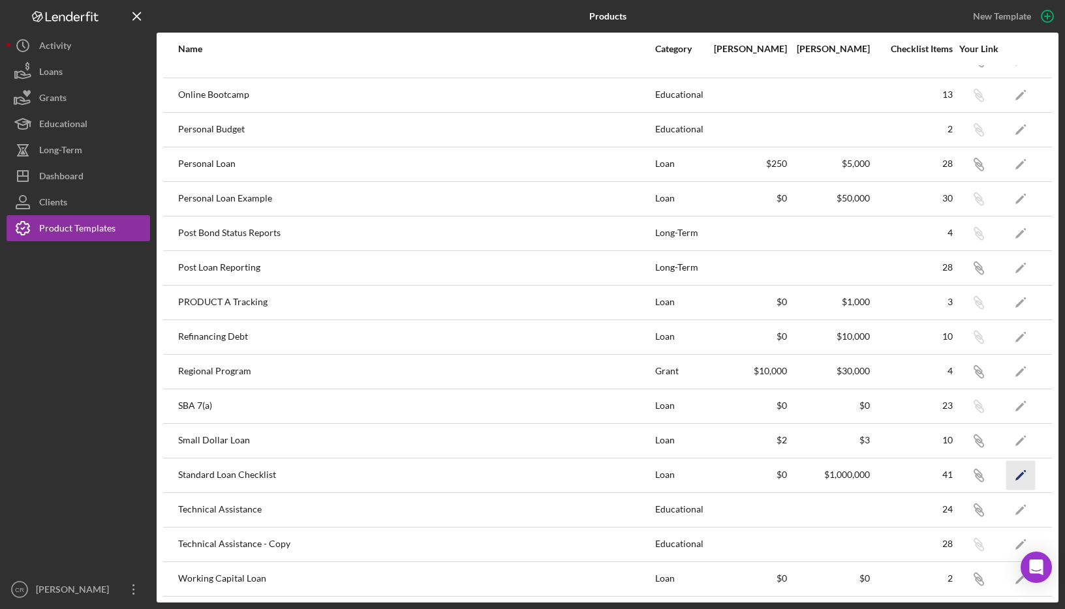
click at [1014, 472] on icon "Icon/Edit" at bounding box center [1020, 475] width 29 height 29
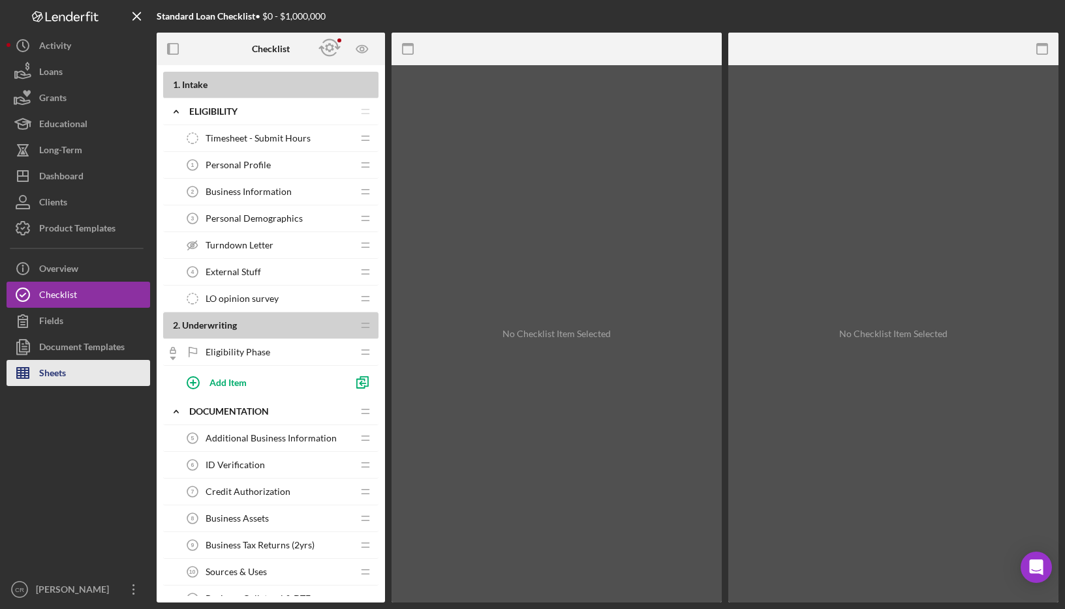
click at [70, 370] on button "Sheets" at bounding box center [79, 373] width 144 height 26
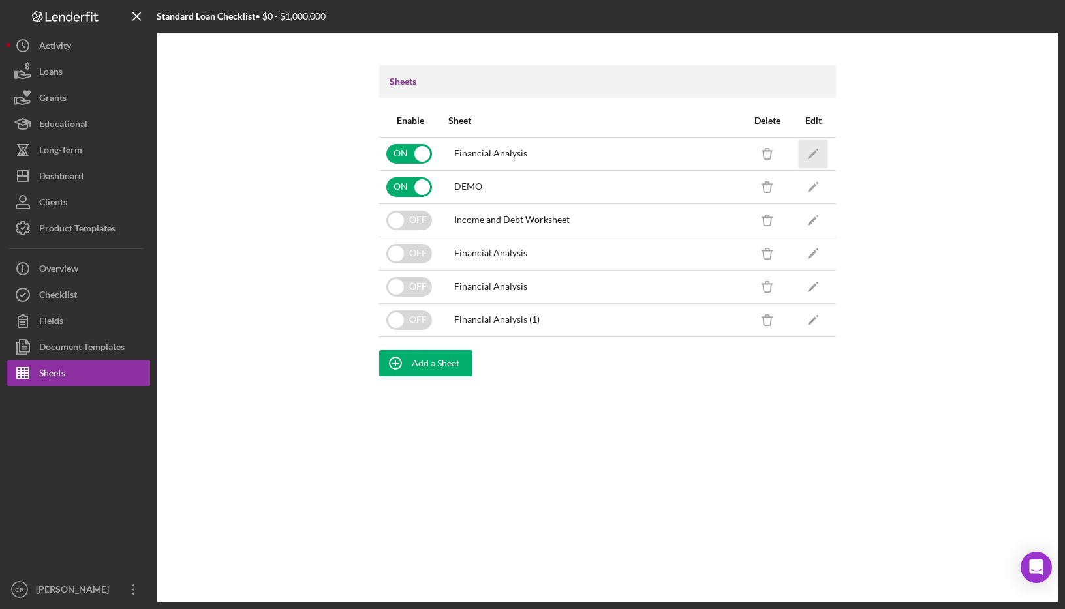
click at [820, 146] on icon "Icon/Edit" at bounding box center [813, 153] width 29 height 29
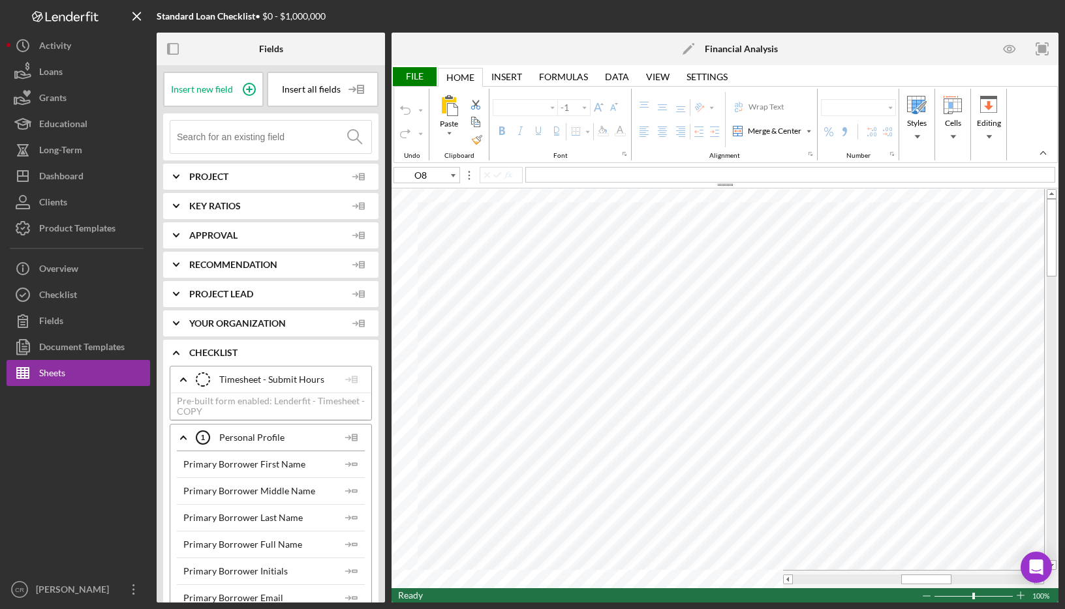
type input "Calibri"
type input "11"
click at [779, 579] on tr at bounding box center [717, 579] width 652 height 18
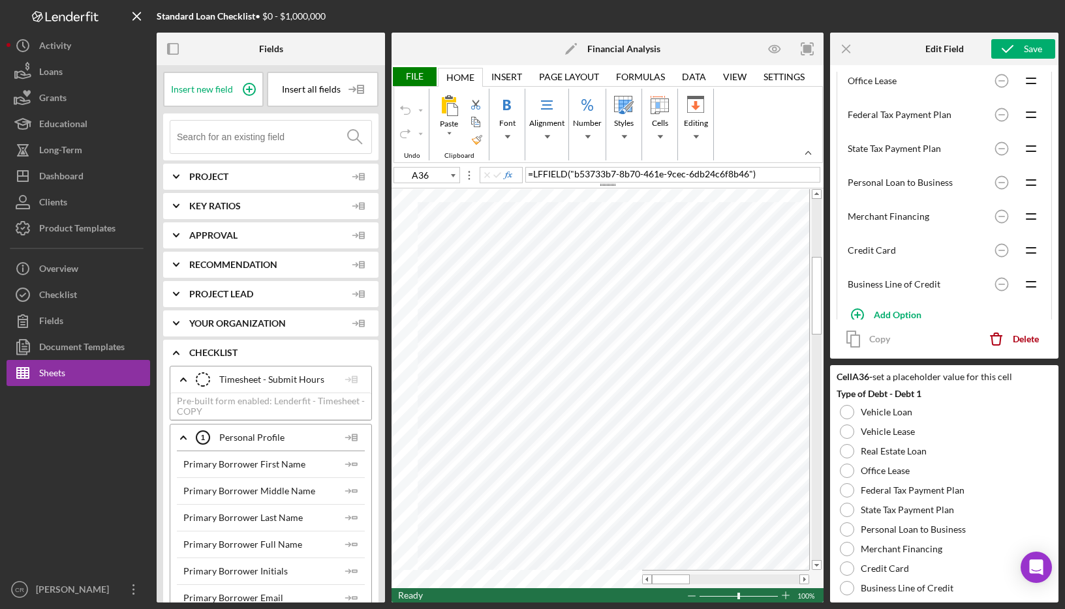
scroll to position [390, 0]
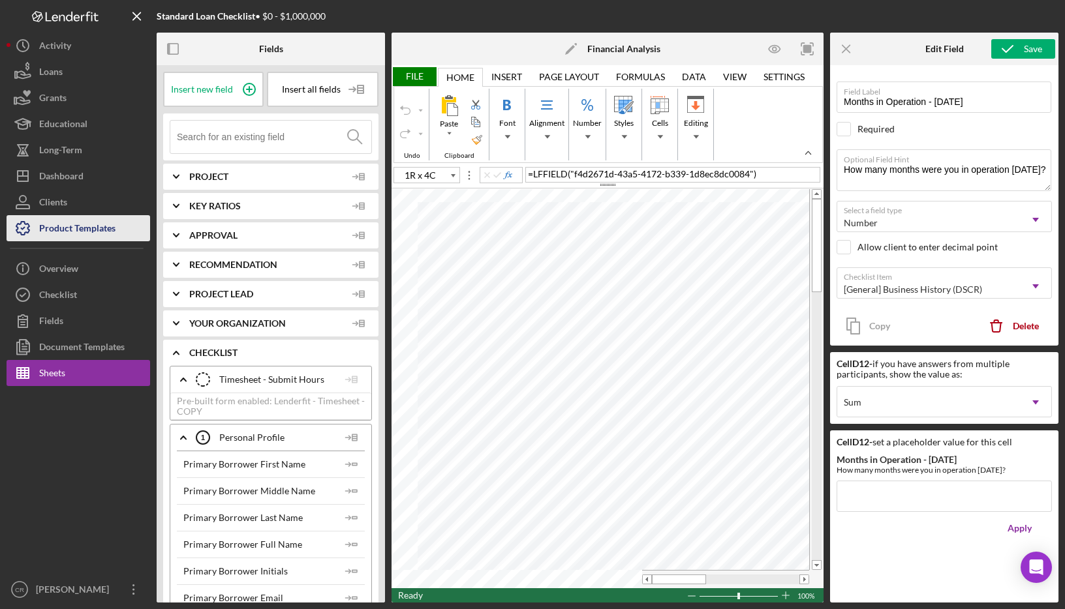
type input "A21"
